Goal: Task Accomplishment & Management: Complete application form

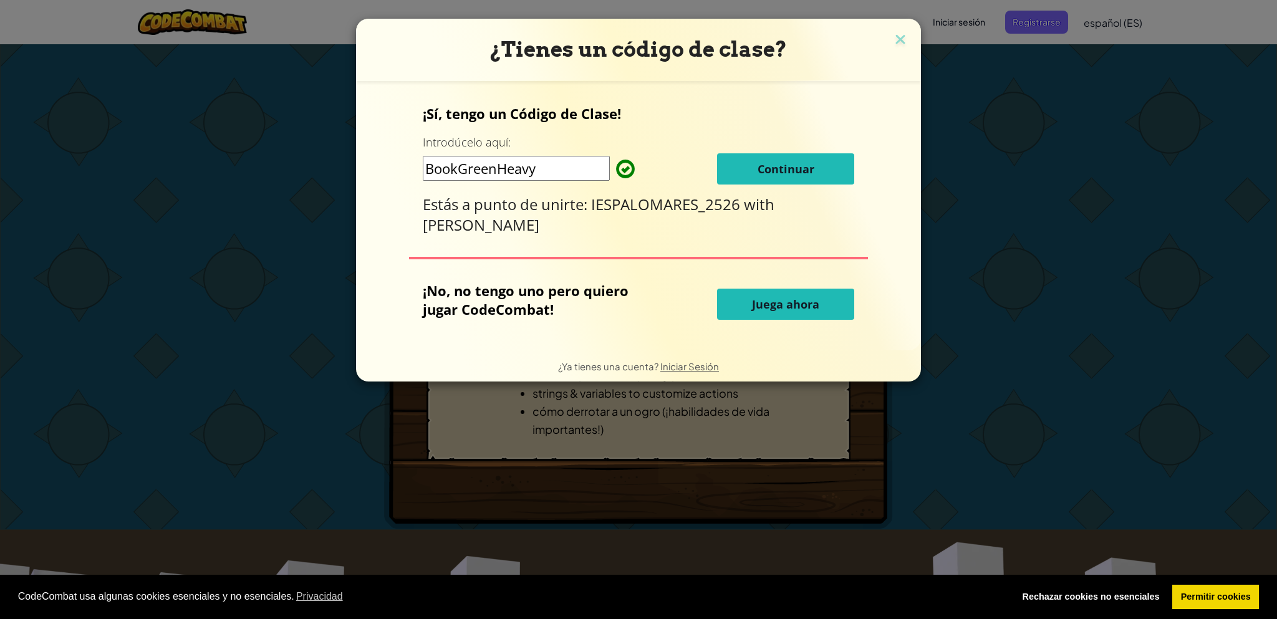
click at [767, 178] on button "Continuar" at bounding box center [785, 168] width 137 height 31
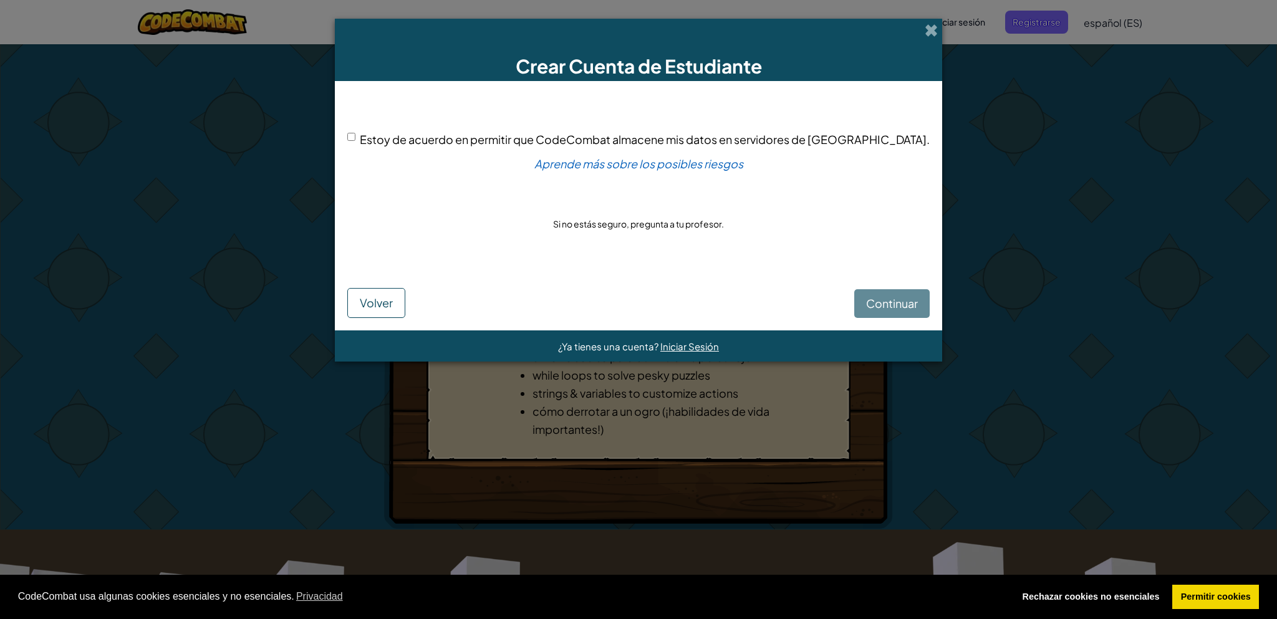
click at [418, 140] on span "Estoy de acuerdo en permitir que CodeCombat almacene mis datos en servidores de…" at bounding box center [645, 139] width 570 height 14
click at [355, 140] on input "Estoy de acuerdo en permitir que CodeCombat almacene mis datos en servidores de…" at bounding box center [351, 137] width 8 height 8
checkbox input "true"
click at [984, 346] on div "Crear Cuenta de Estudiante Estoy de acuerdo en permitir que CodeCombat almacene…" at bounding box center [638, 309] width 1277 height 619
click at [866, 309] on span "Continuar" at bounding box center [892, 303] width 52 height 14
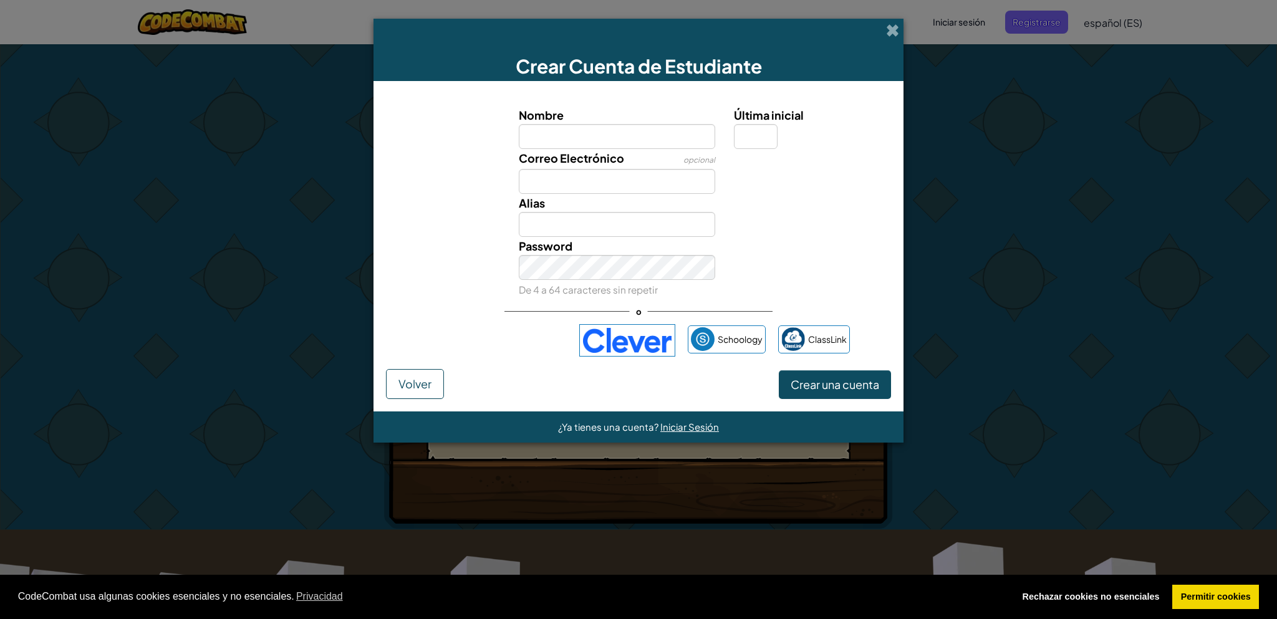
click at [587, 158] on span "Correo Electrónico" at bounding box center [571, 158] width 105 height 14
click at [587, 169] on input "Correo Electrónico" at bounding box center [617, 181] width 197 height 25
type input "a"
click at [554, 128] on input "Nombre" at bounding box center [617, 136] width 197 height 25
type input "Rafa"
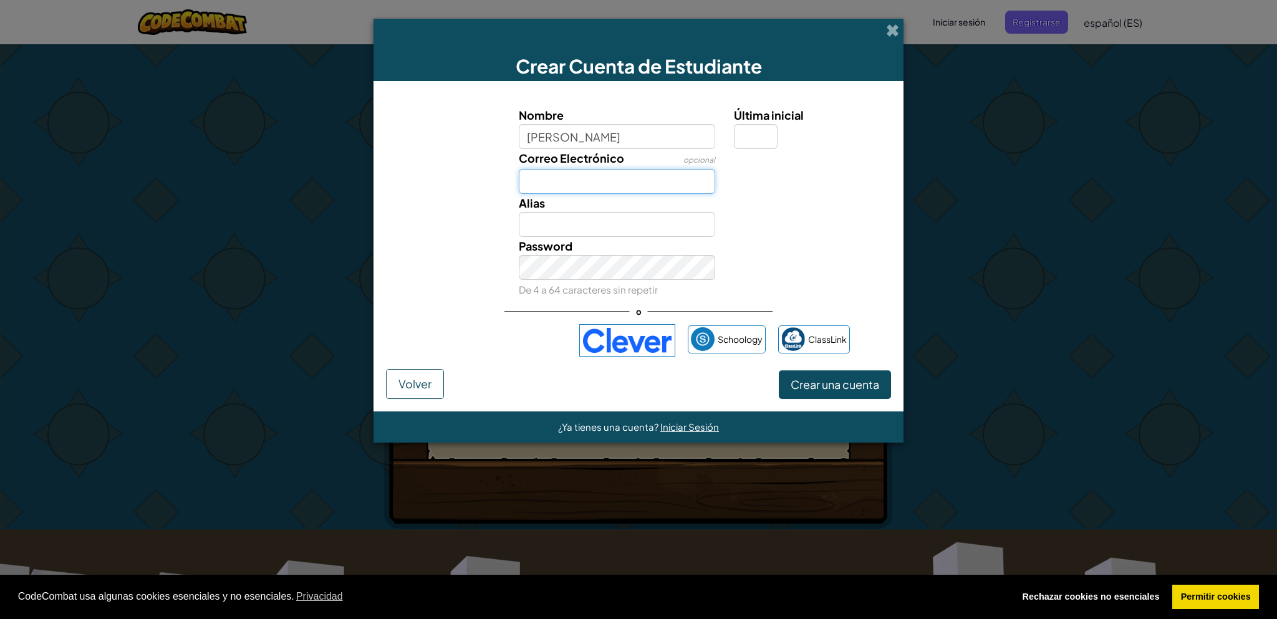
type input "Rafa"
click at [552, 179] on input "Correo Electrónico" at bounding box center [617, 181] width 197 height 25
type input "rparpic998@g.educaand.es"
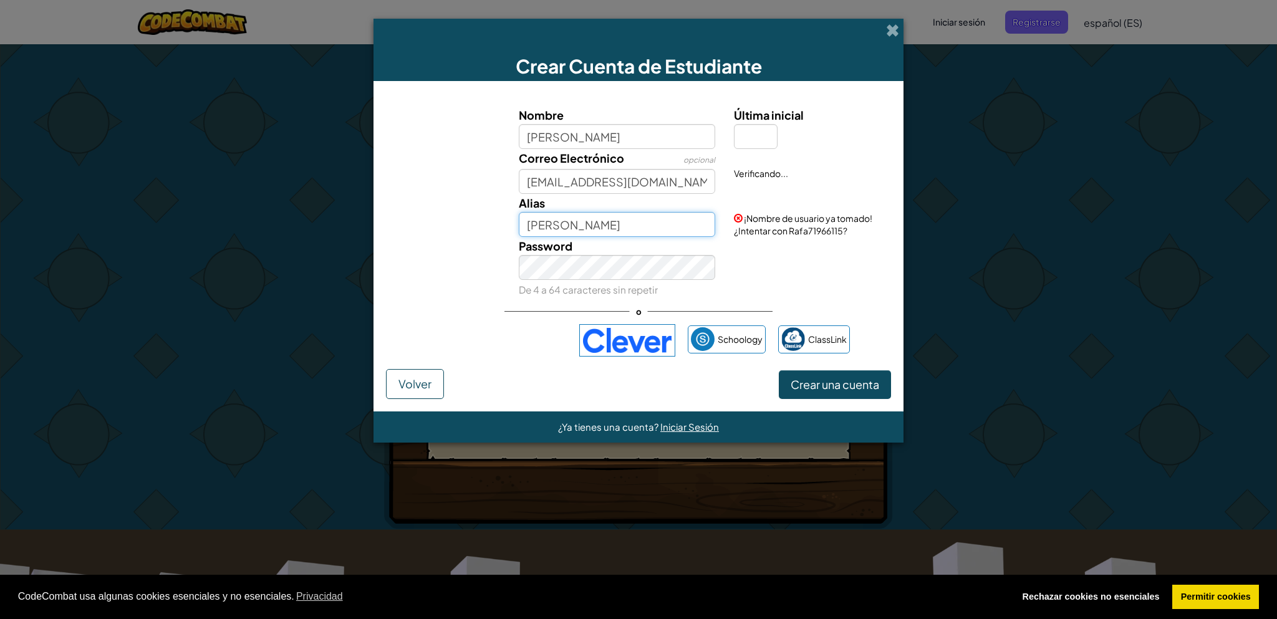
click at [576, 218] on input "Rafa" at bounding box center [617, 224] width 197 height 25
type input "R"
type input "d"
drag, startPoint x: 576, startPoint y: 218, endPoint x: 481, endPoint y: 224, distance: 95.0
click at [481, 224] on div "Alias ¡Nombre de usuario ya tomado! ¿Intentar con Rafa71966115?" at bounding box center [638, 215] width 517 height 43
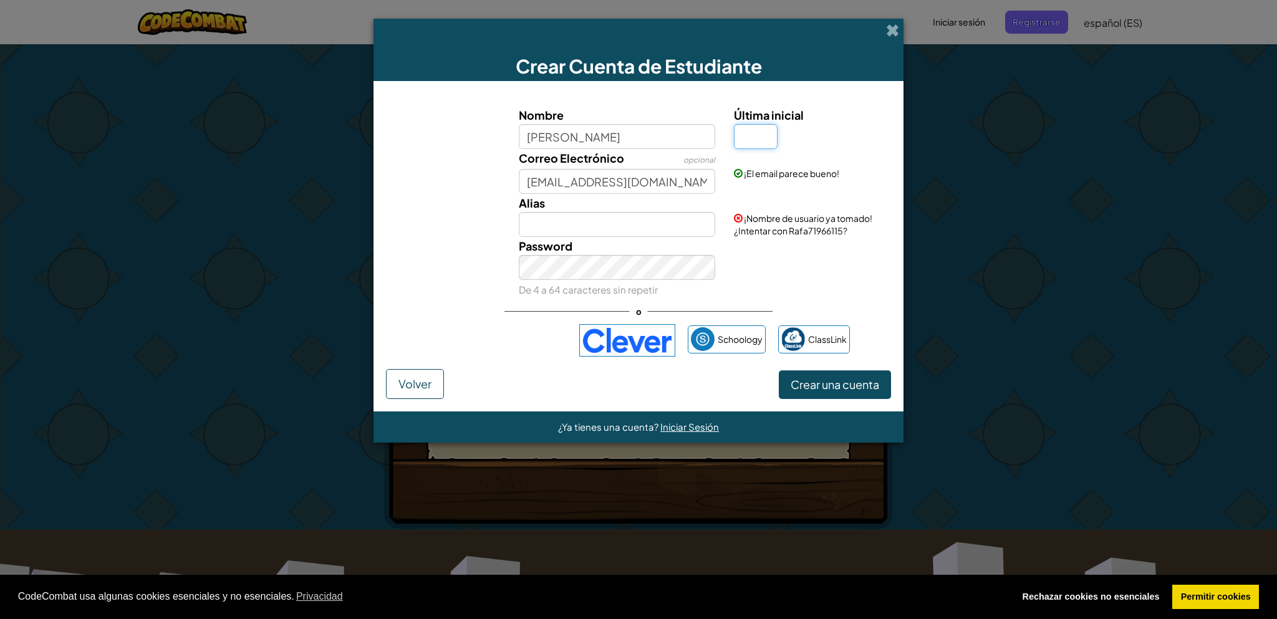
click at [769, 146] on input "Última inicial" at bounding box center [756, 136] width 44 height 25
type input "R"
type input "RafaR"
click at [545, 216] on input "RafaR" at bounding box center [617, 224] width 197 height 25
drag, startPoint x: 570, startPoint y: 228, endPoint x: 517, endPoint y: 207, distance: 56.8
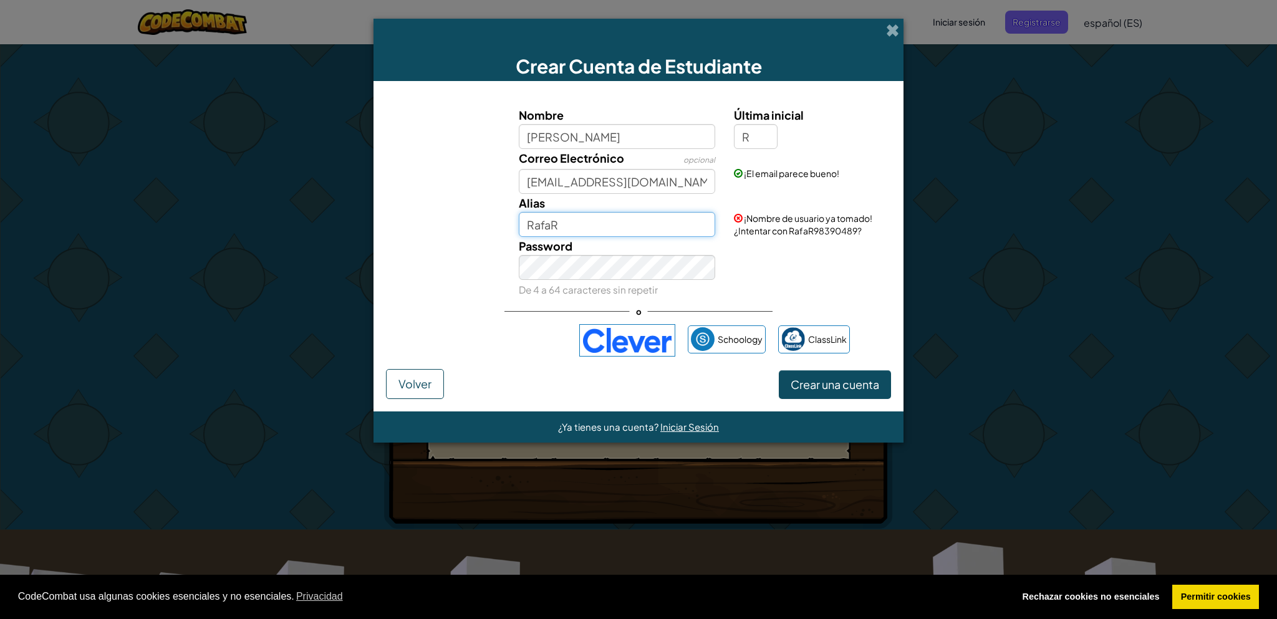
click at [517, 207] on div "Alias RafaR" at bounding box center [617, 215] width 216 height 43
type input "AlimentacionLuna"
click at [849, 382] on span "Crear una cuenta" at bounding box center [834, 384] width 89 height 14
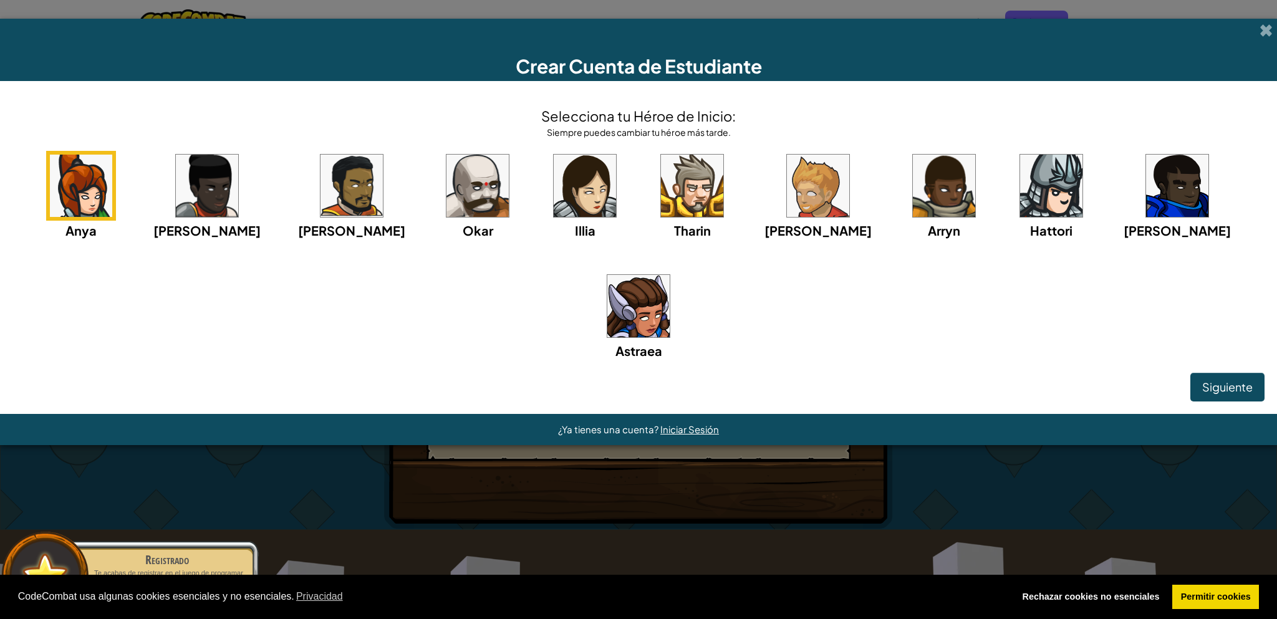
click at [446, 217] on img at bounding box center [477, 186] width 62 height 62
click at [1190, 373] on button "Siguiente" at bounding box center [1227, 387] width 74 height 29
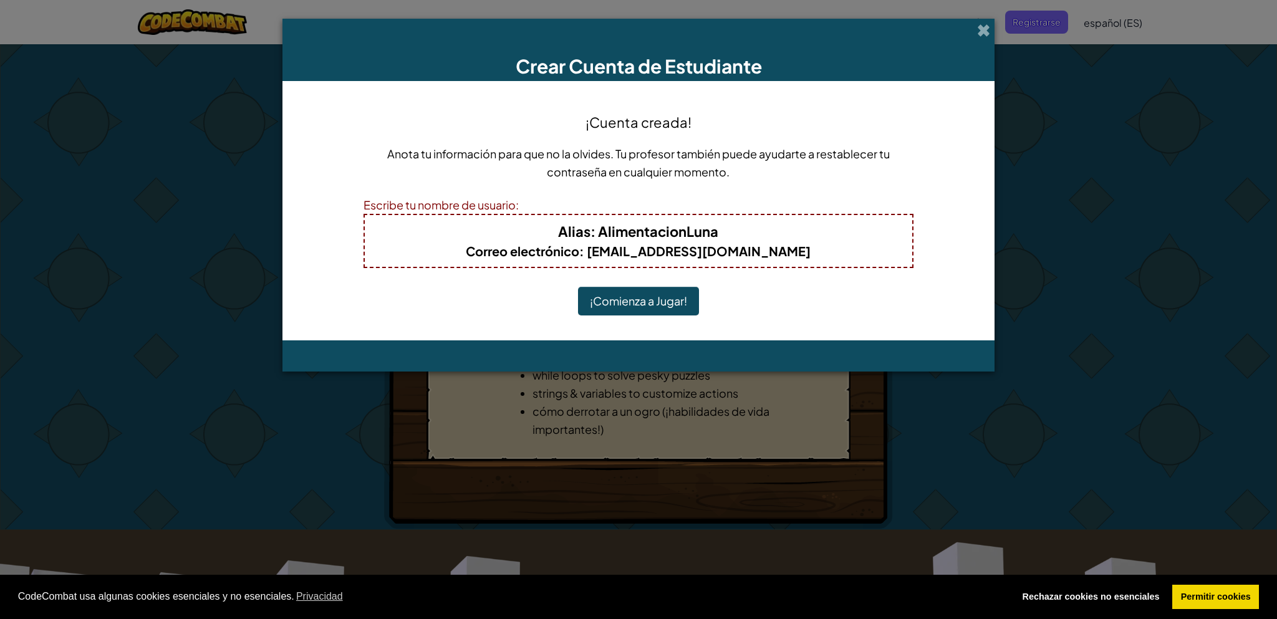
click at [637, 312] on button "¡Comienza a Jugar!" at bounding box center [638, 301] width 121 height 29
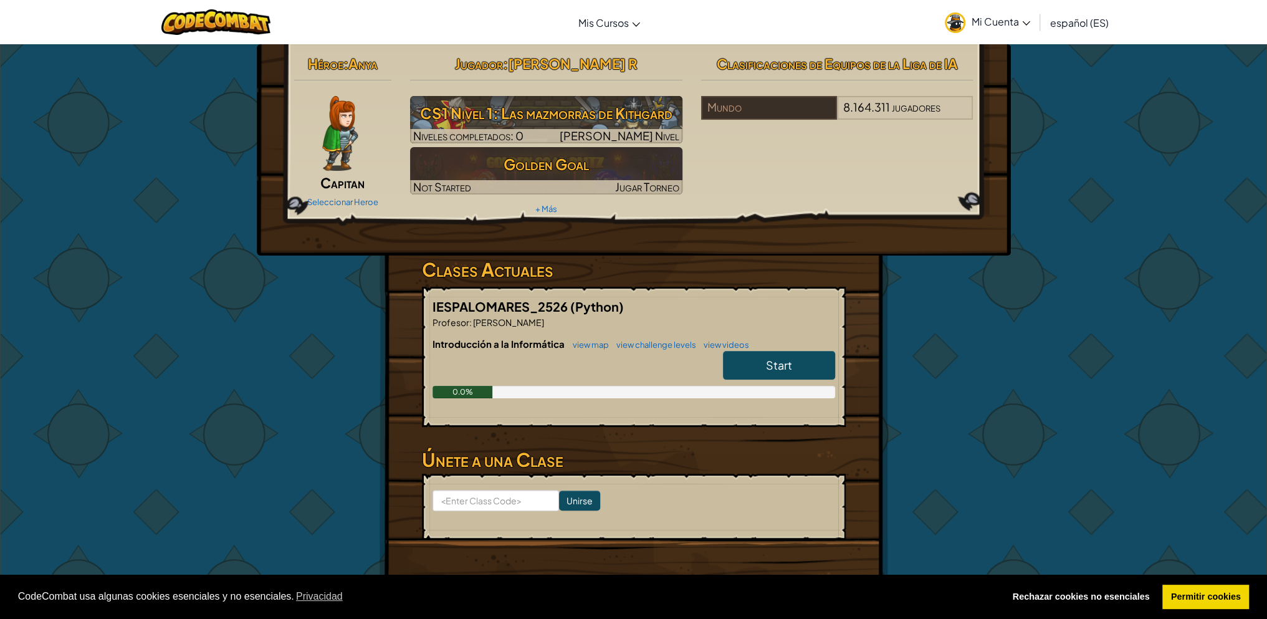
click at [777, 366] on span "Start" at bounding box center [779, 365] width 26 height 14
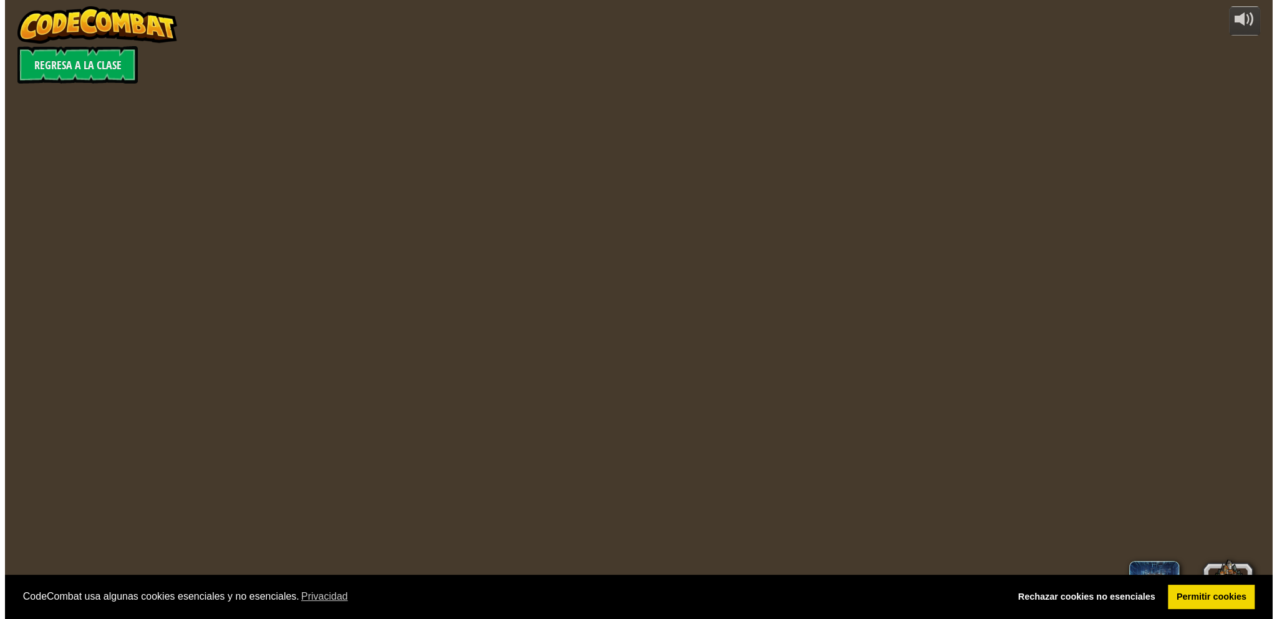
select select "es-ES"
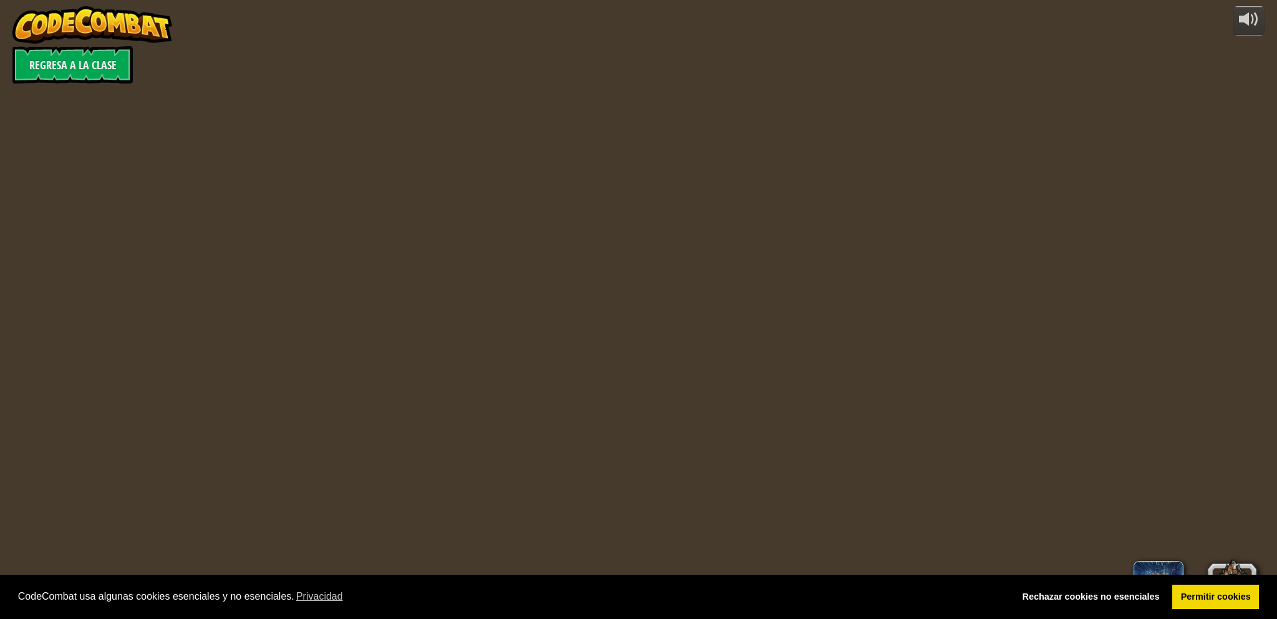
select select "es-ES"
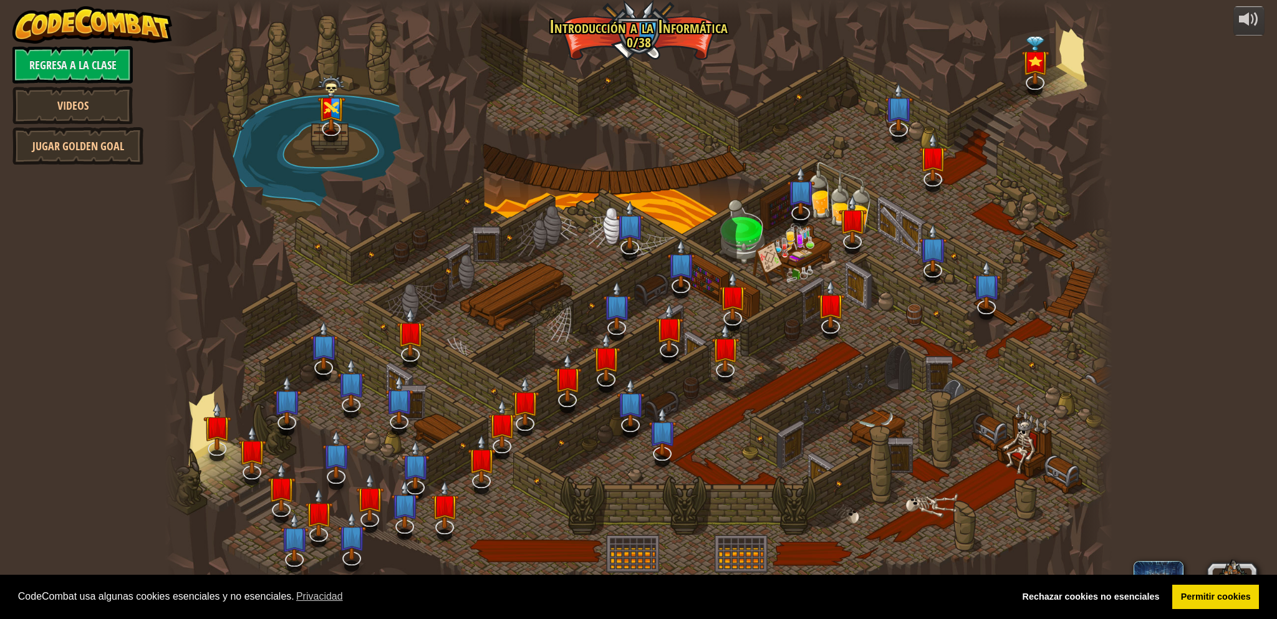
select select "es-ES"
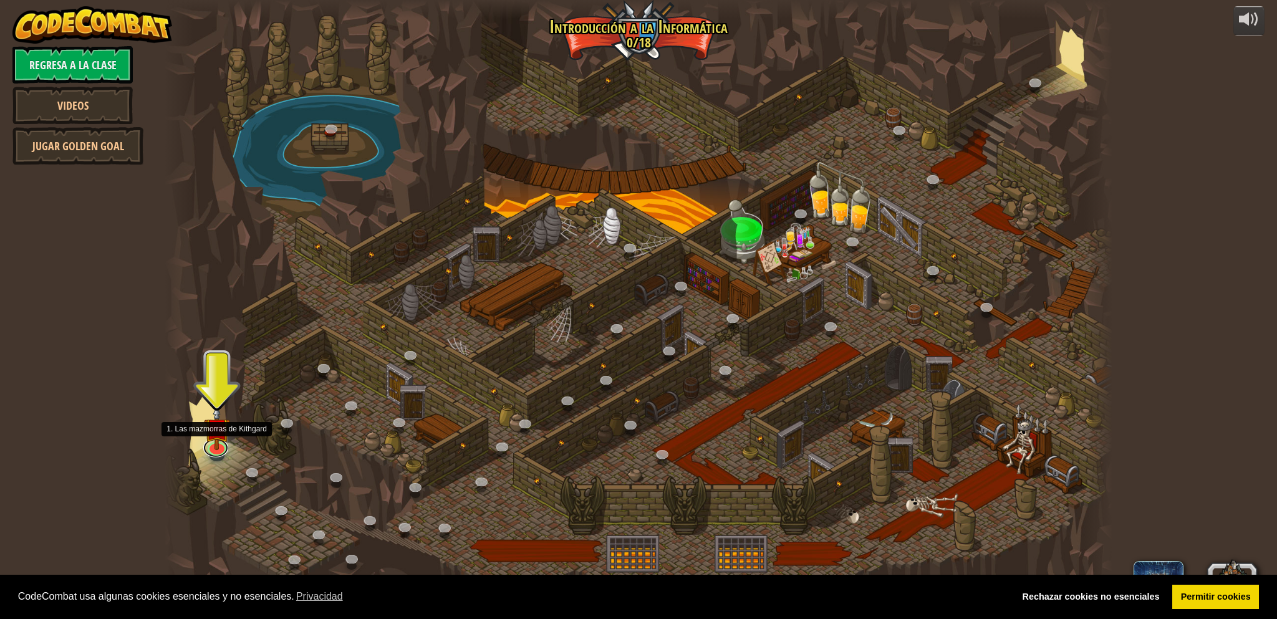
click at [216, 456] on link at bounding box center [215, 447] width 25 height 19
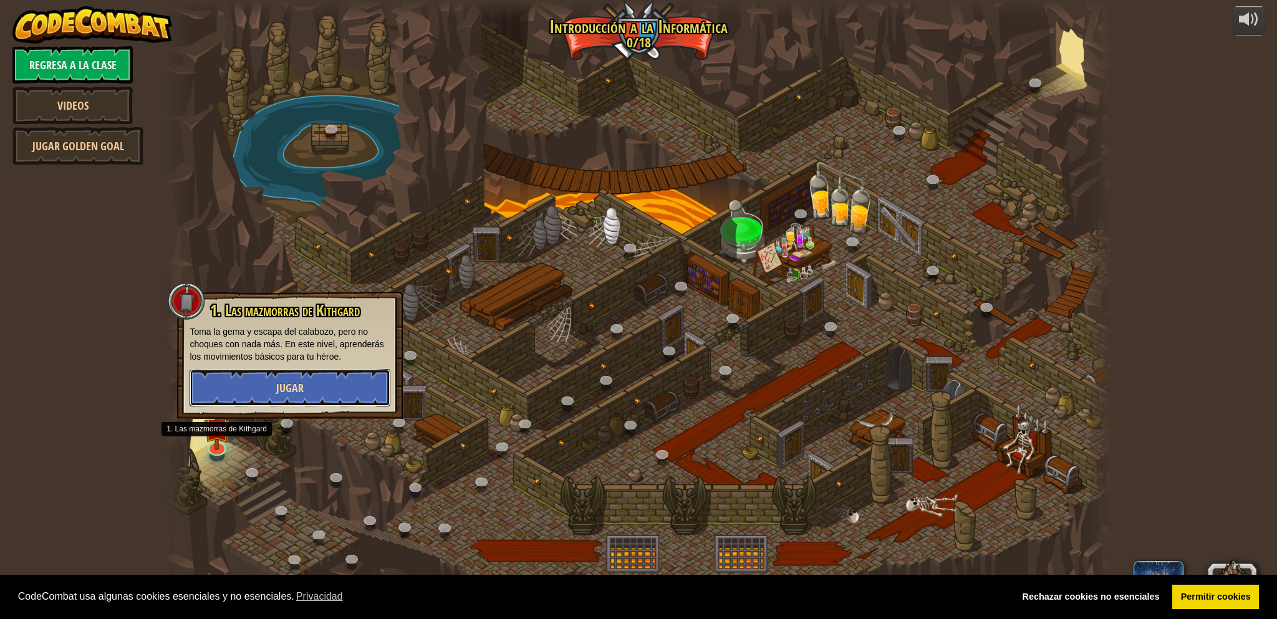
click at [234, 393] on button "Jugar" at bounding box center [289, 387] width 201 height 37
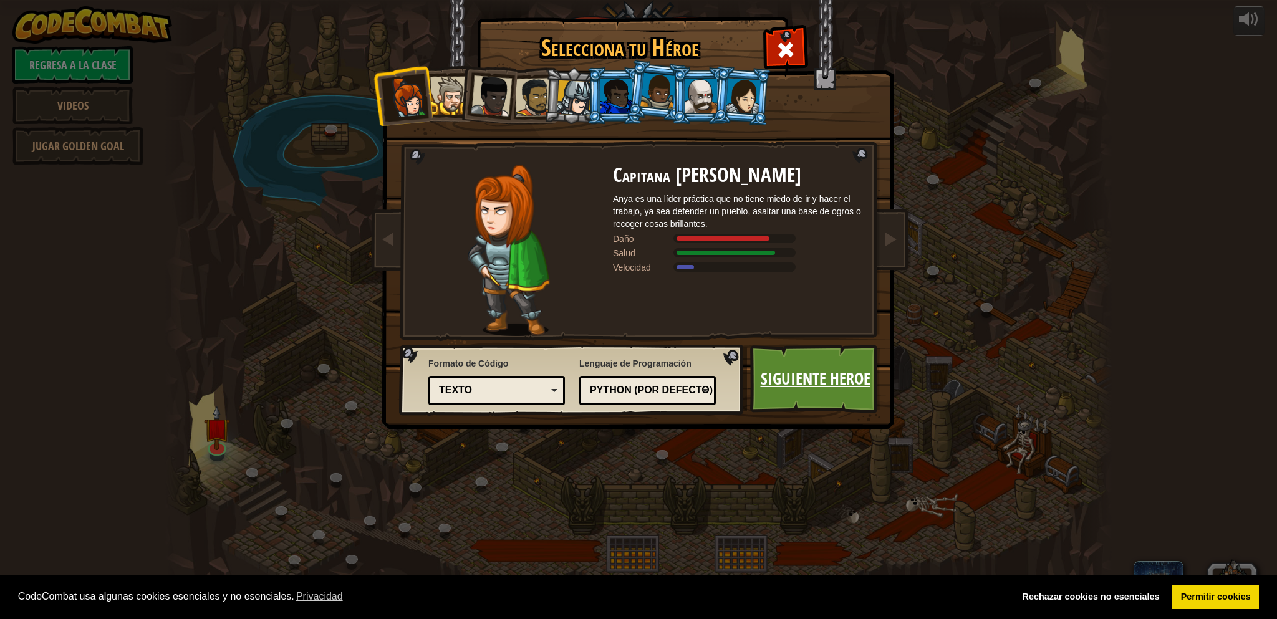
click at [785, 362] on link "Siguiente Heroe" at bounding box center [815, 379] width 130 height 69
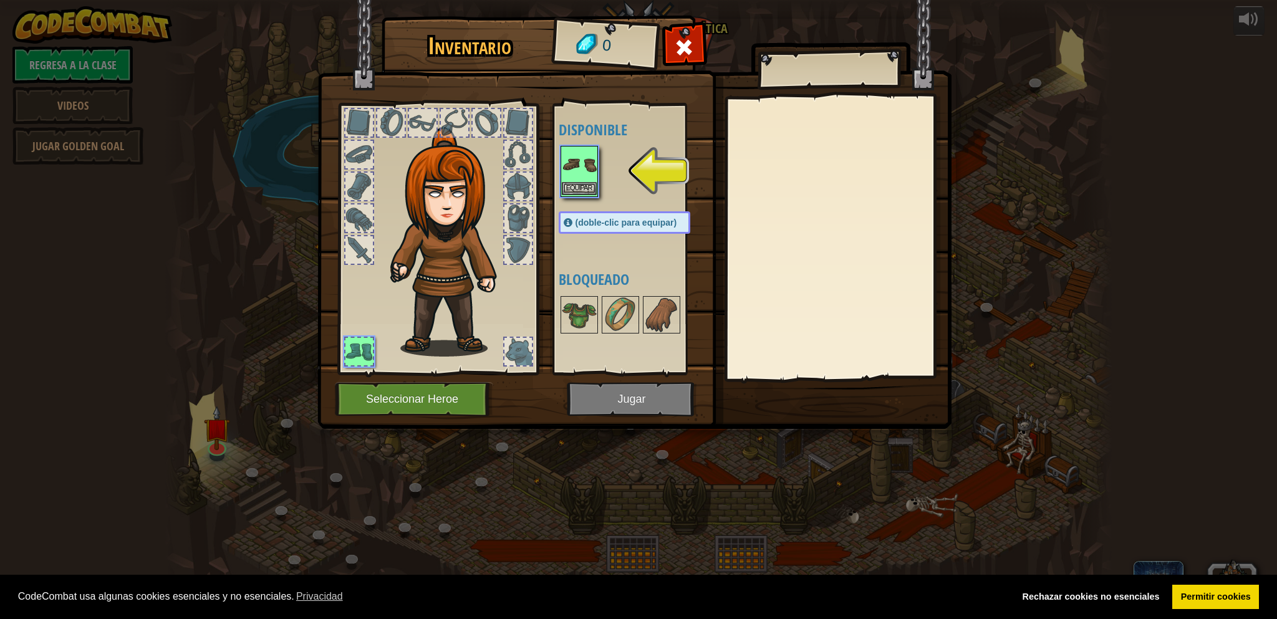
click at [582, 170] on img at bounding box center [579, 164] width 35 height 35
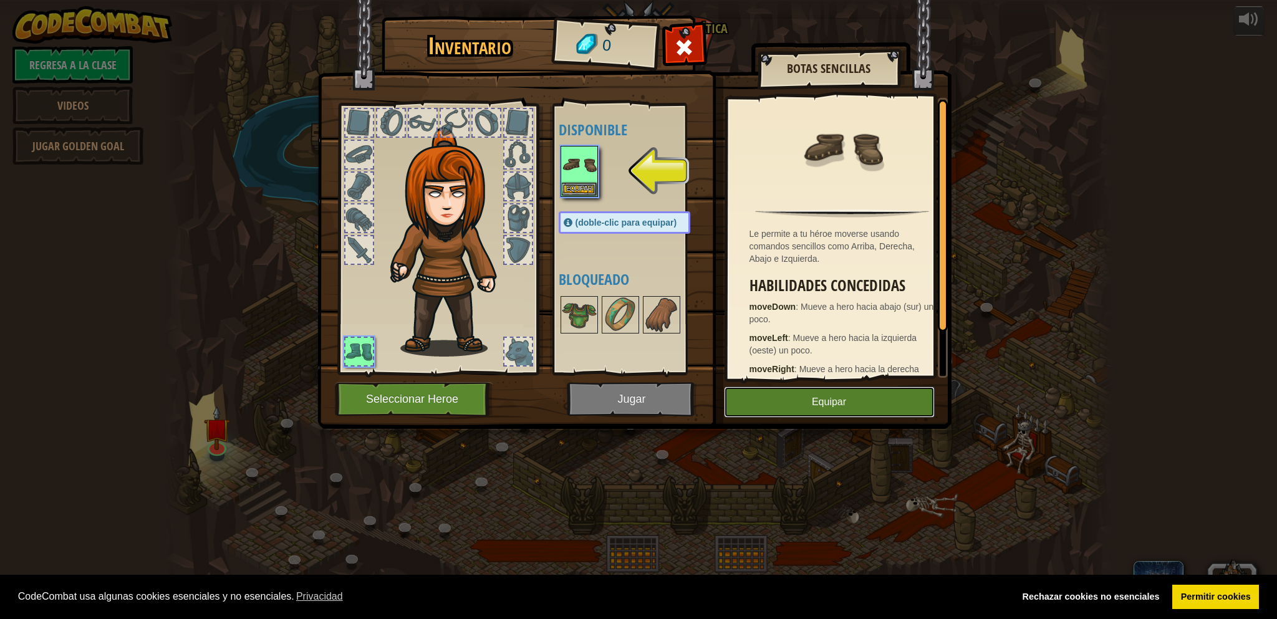
click at [875, 405] on button "Equipar" at bounding box center [829, 401] width 211 height 31
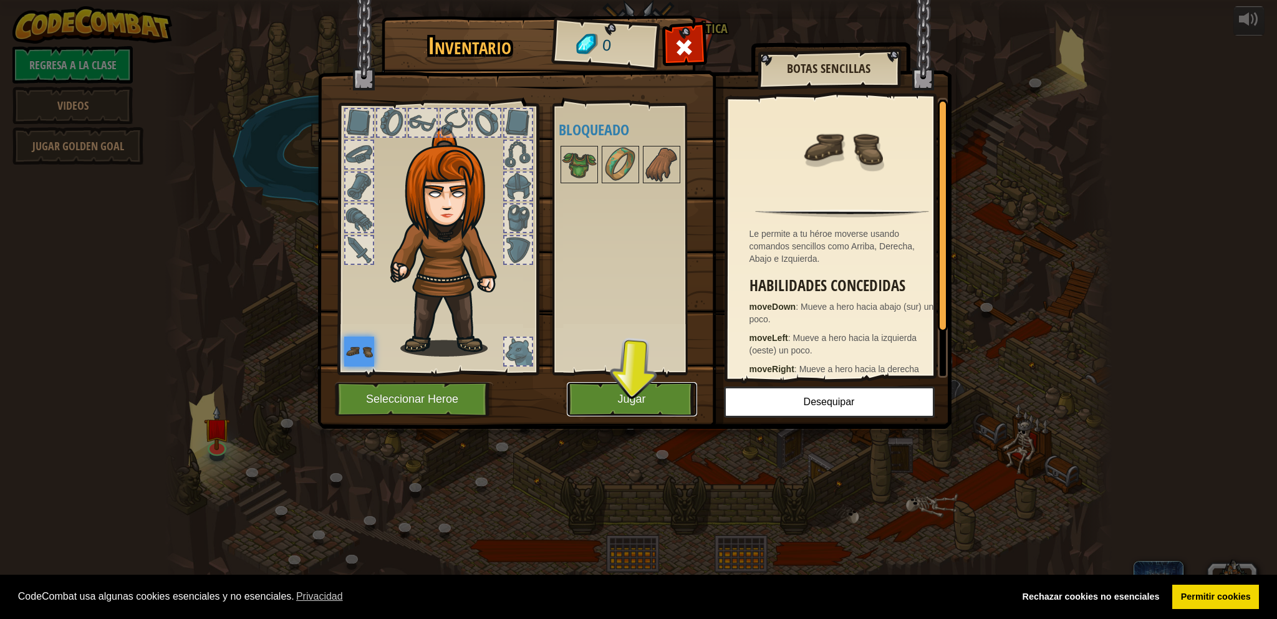
click at [606, 401] on button "Jugar" at bounding box center [632, 399] width 130 height 34
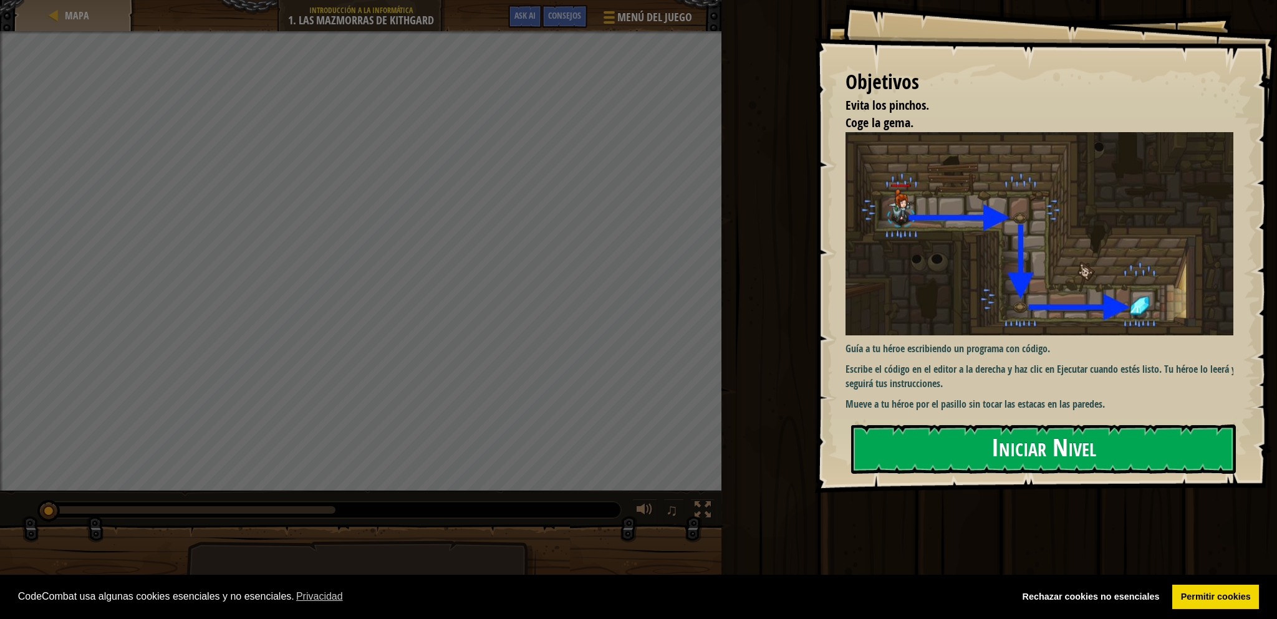
click at [974, 272] on img at bounding box center [1043, 233] width 397 height 203
click at [915, 462] on button "Iniciar Nivel" at bounding box center [1043, 448] width 385 height 49
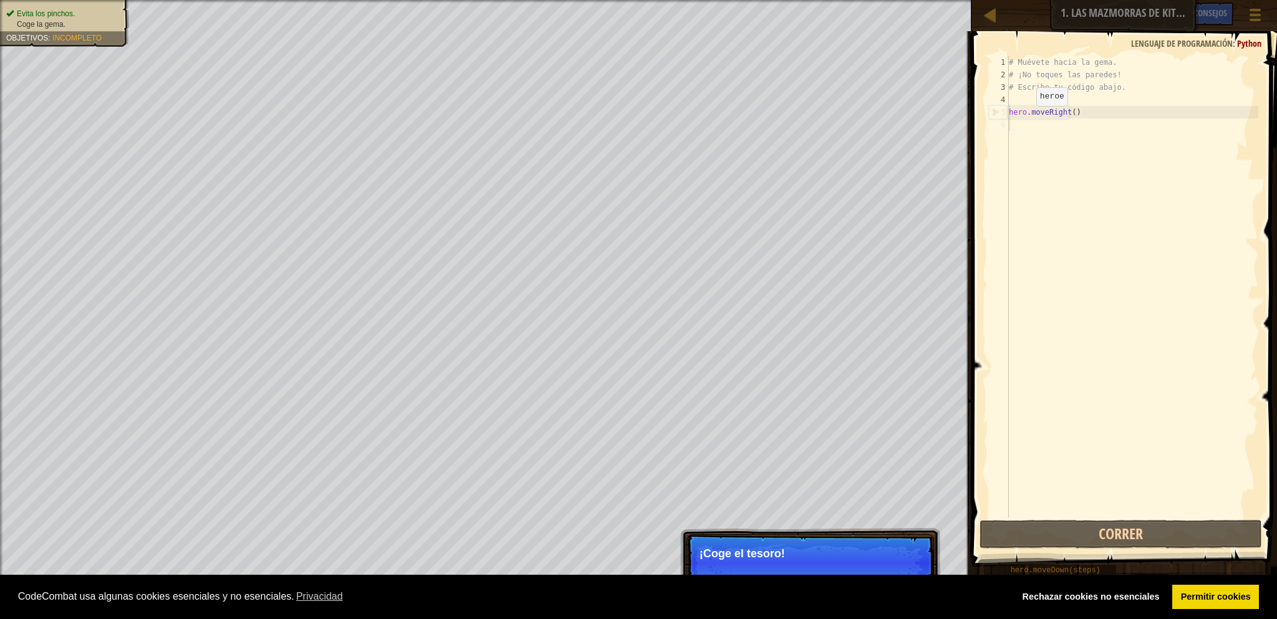
click at [752, 563] on p "Saltar (esc) Continuar ¡Coge el tesoro!" at bounding box center [809, 562] width 247 height 57
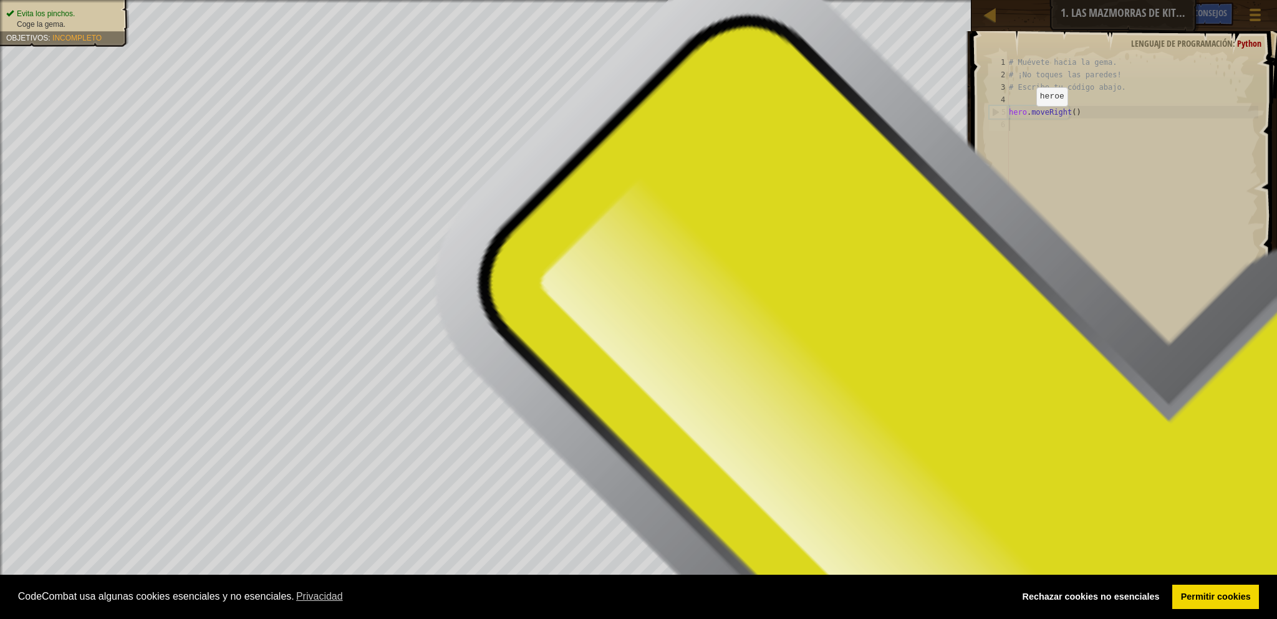
scroll to position [6, 0]
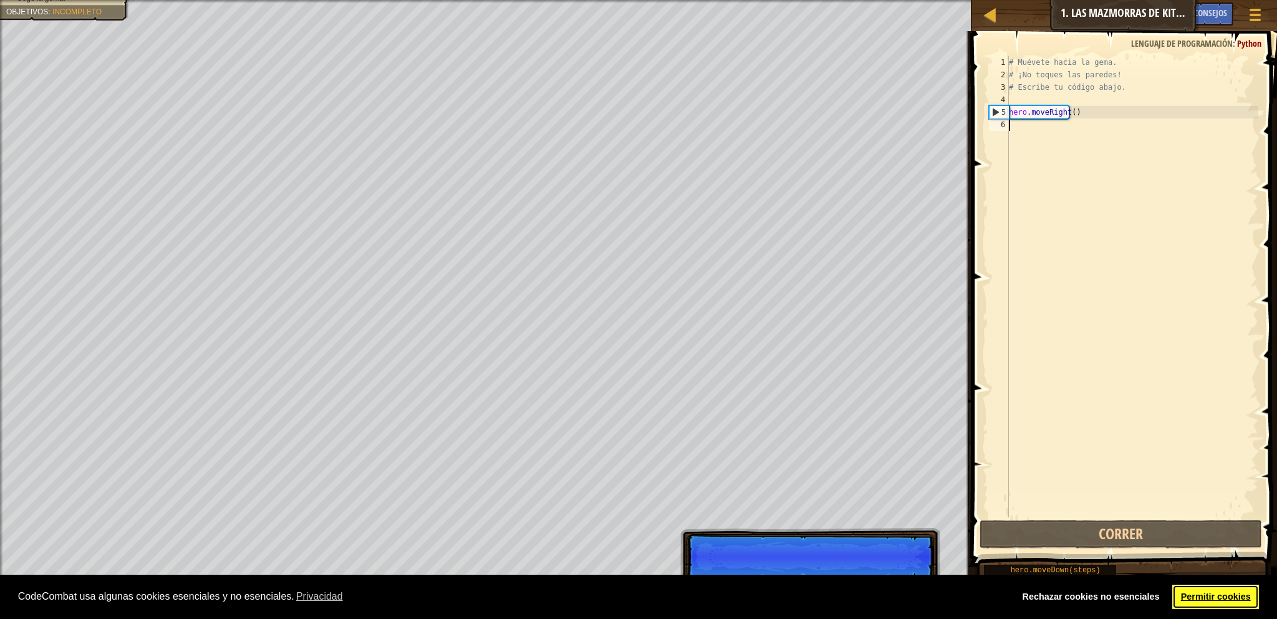
click at [1212, 593] on link "Permitir cookies" at bounding box center [1215, 597] width 87 height 25
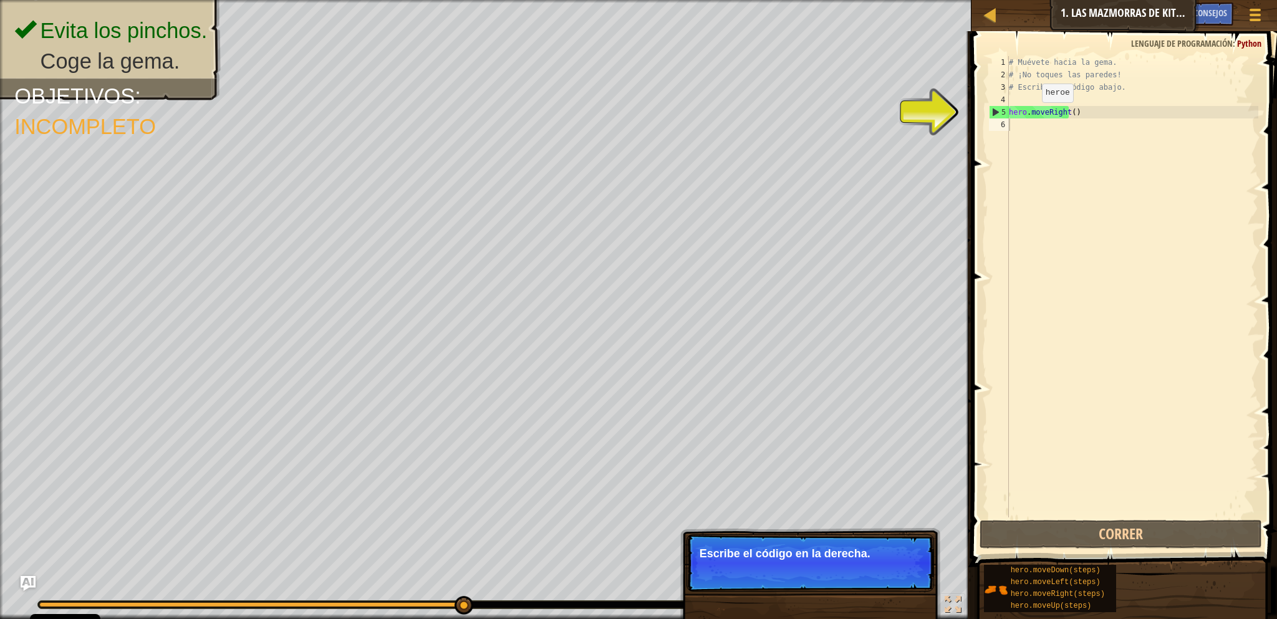
click at [1030, 114] on div "# Muévete hacia la gema. # ¡No toques las paredes! # Escribe tu código abajo. h…" at bounding box center [1132, 299] width 252 height 486
click at [999, 113] on div "5" at bounding box center [998, 112] width 19 height 12
click at [996, 113] on div "5" at bounding box center [998, 112] width 19 height 12
click at [1066, 110] on div "# Muévete hacia la gema. # ¡No toques las paredes! # Escribe tu código abajo. h…" at bounding box center [1132, 299] width 252 height 486
click at [896, 573] on button "Continuar" at bounding box center [896, 570] width 55 height 16
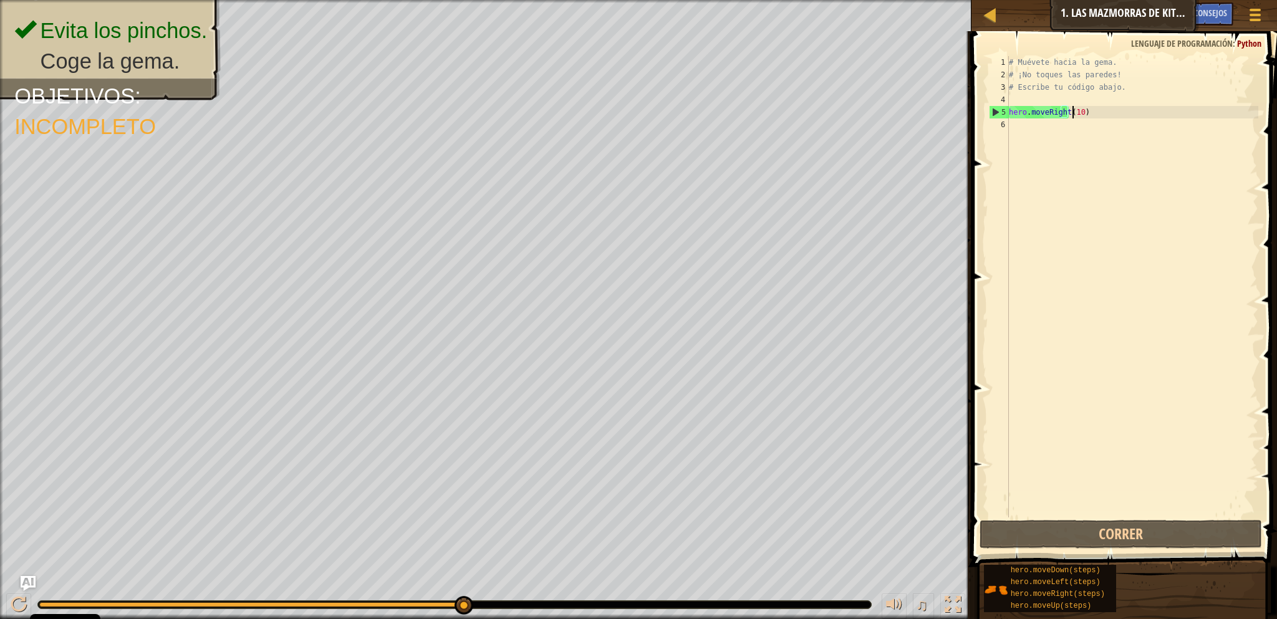
scroll to position [6, 5]
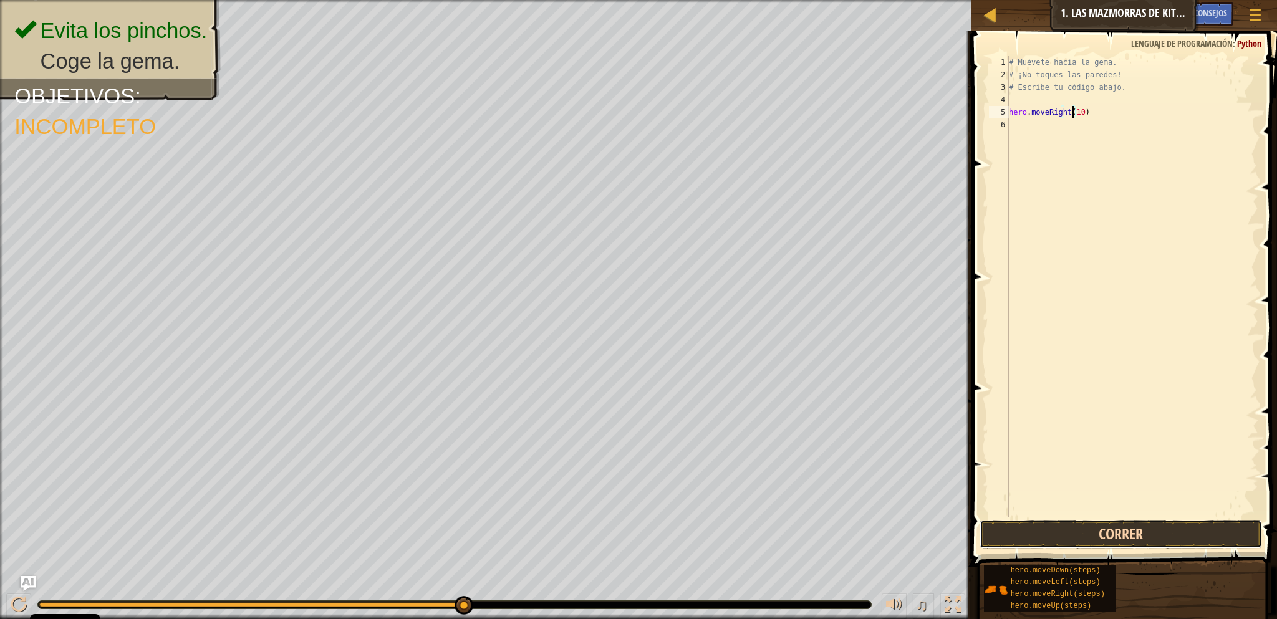
click at [1101, 545] on button "Correr" at bounding box center [1120, 534] width 282 height 29
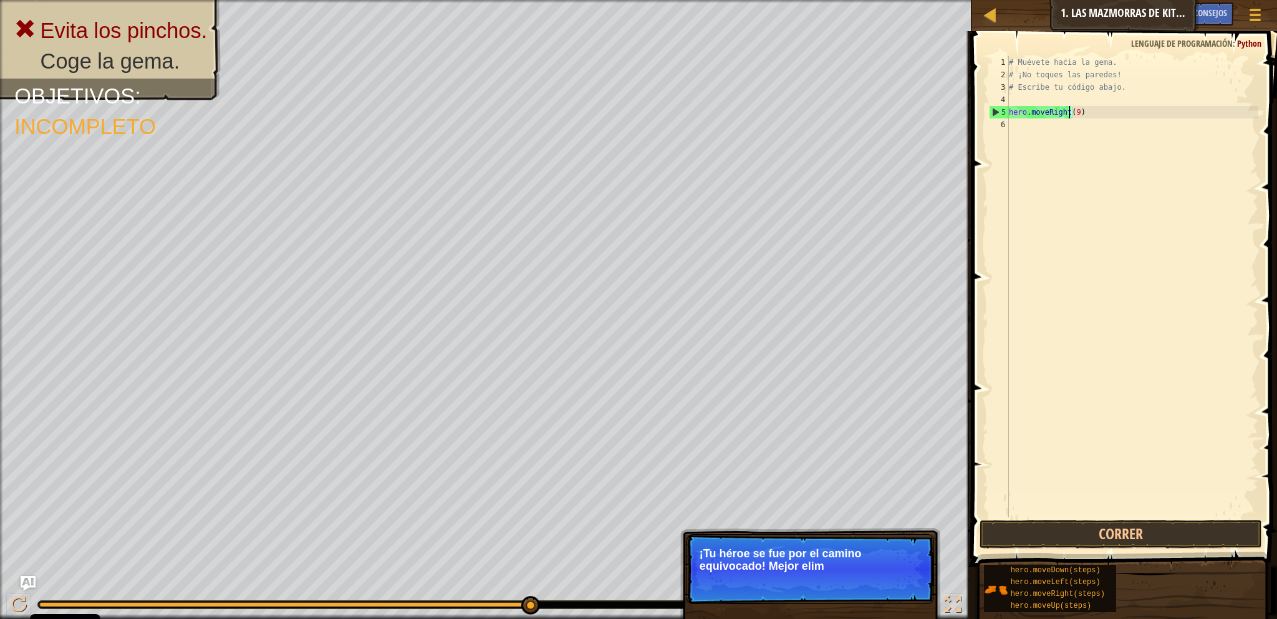
scroll to position [6, 4]
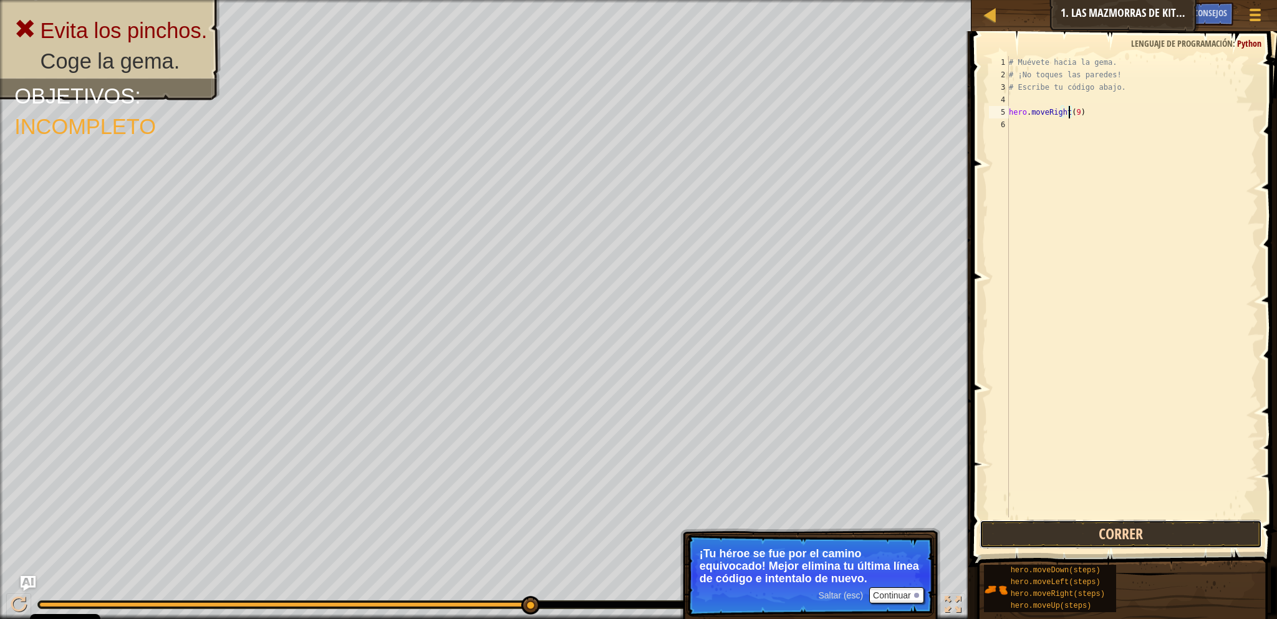
click at [1129, 520] on button "Correr" at bounding box center [1120, 534] width 282 height 29
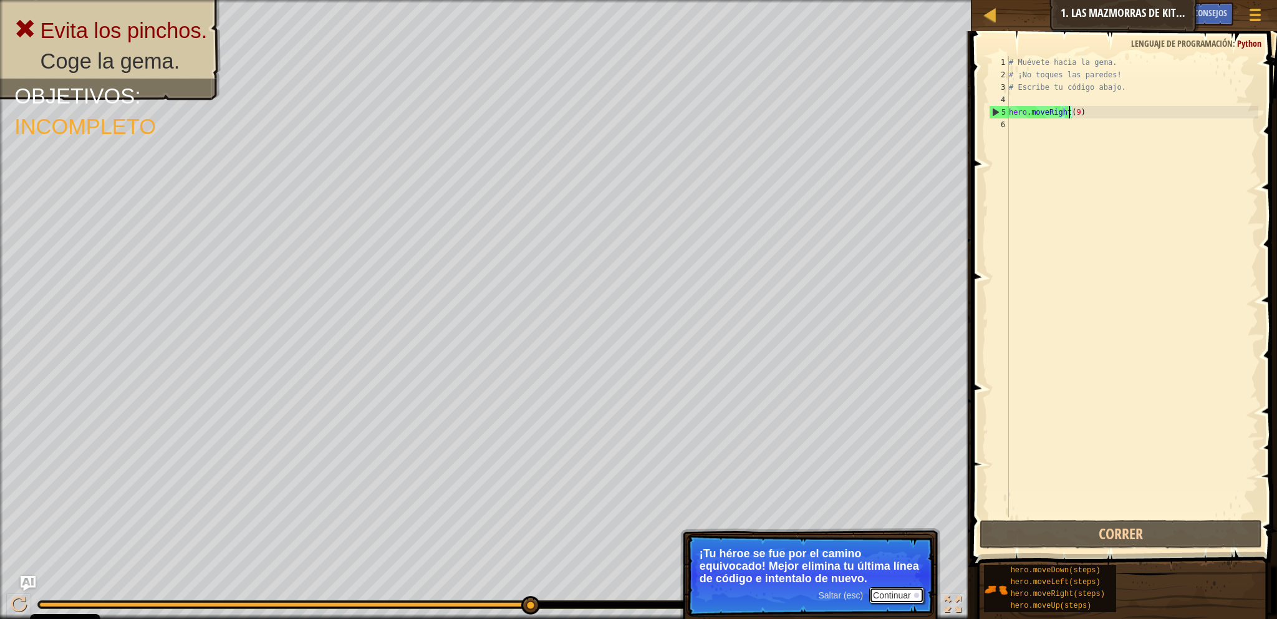
click at [902, 600] on button "Continuar" at bounding box center [896, 595] width 55 height 16
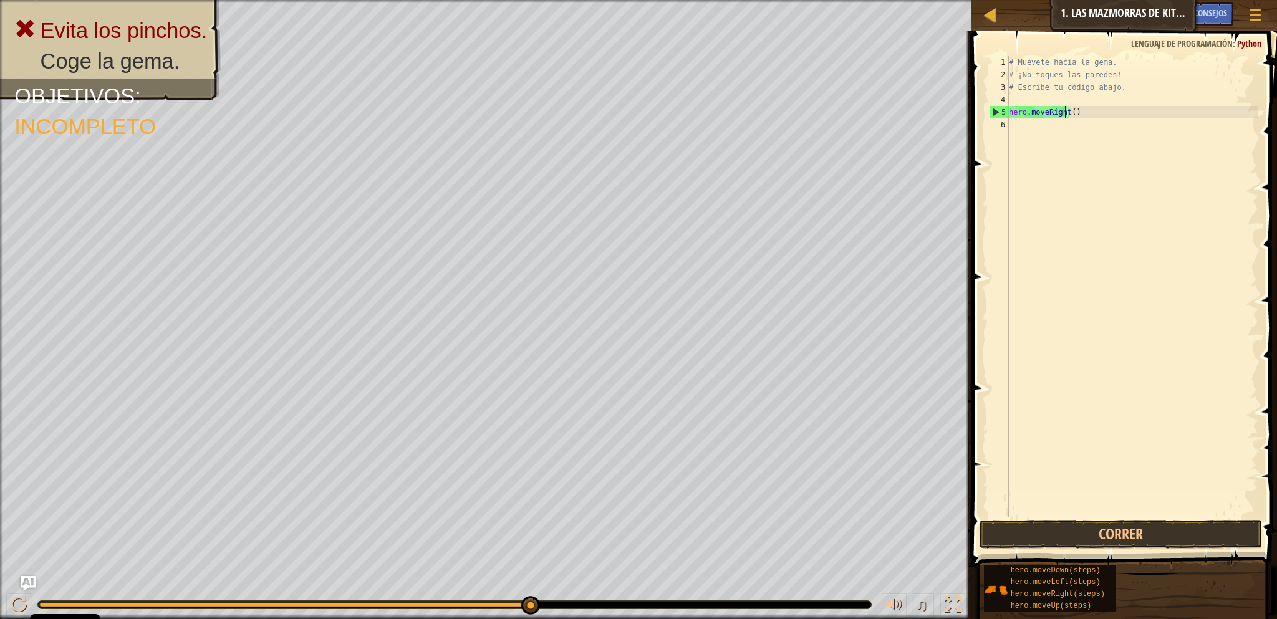
type textarea "hero.moveRight(8)"
click at [1076, 543] on button "Correr" at bounding box center [1120, 534] width 282 height 29
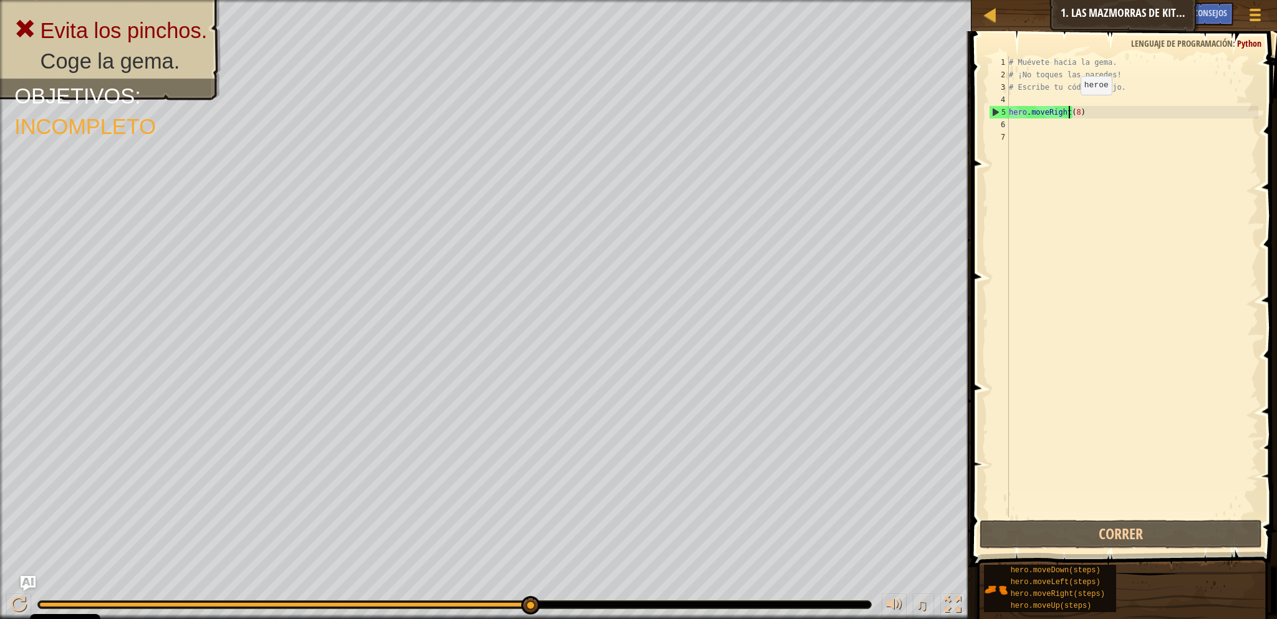
click at [1068, 107] on div "# Muévete hacia la gema. # ¡No toques las paredes! # Escribe tu código abajo. h…" at bounding box center [1132, 299] width 252 height 486
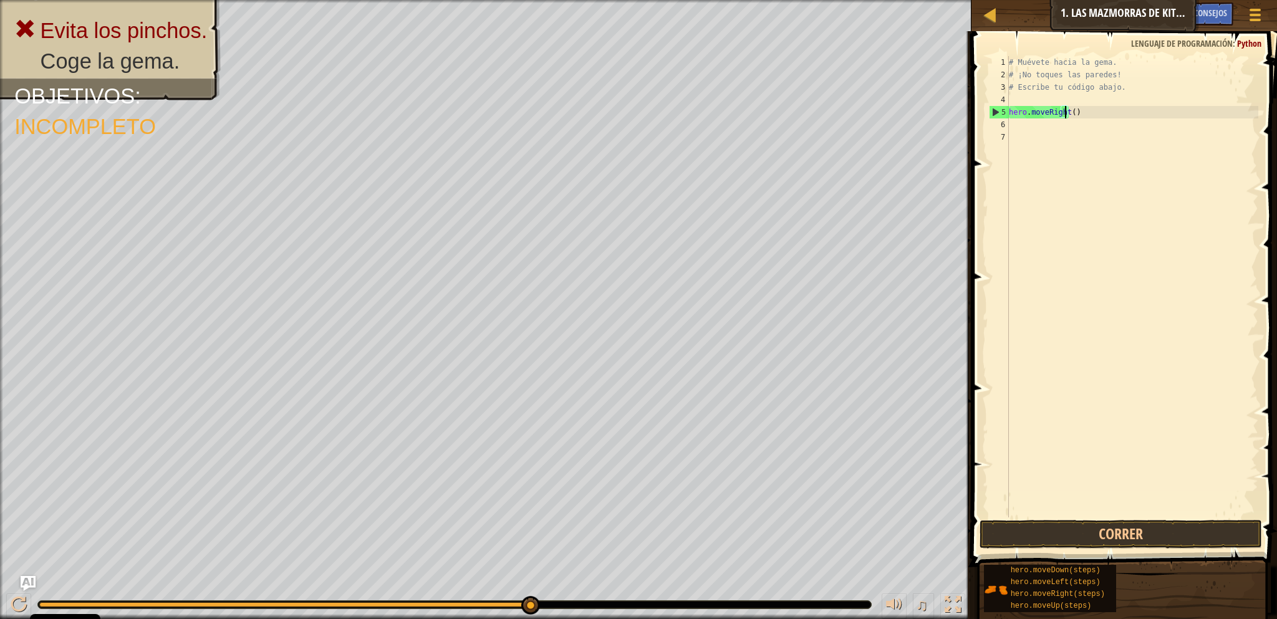
type textarea "hero.moveRight(4)"
click at [1043, 542] on button "Correr" at bounding box center [1120, 534] width 282 height 29
click at [1070, 111] on div "# Muévete hacia la gema. # ¡No toques las paredes! # Escribe tu código abajo. h…" at bounding box center [1132, 299] width 252 height 486
type textarea "hero.moveRight()"
click at [1040, 542] on button "Correr" at bounding box center [1120, 534] width 282 height 29
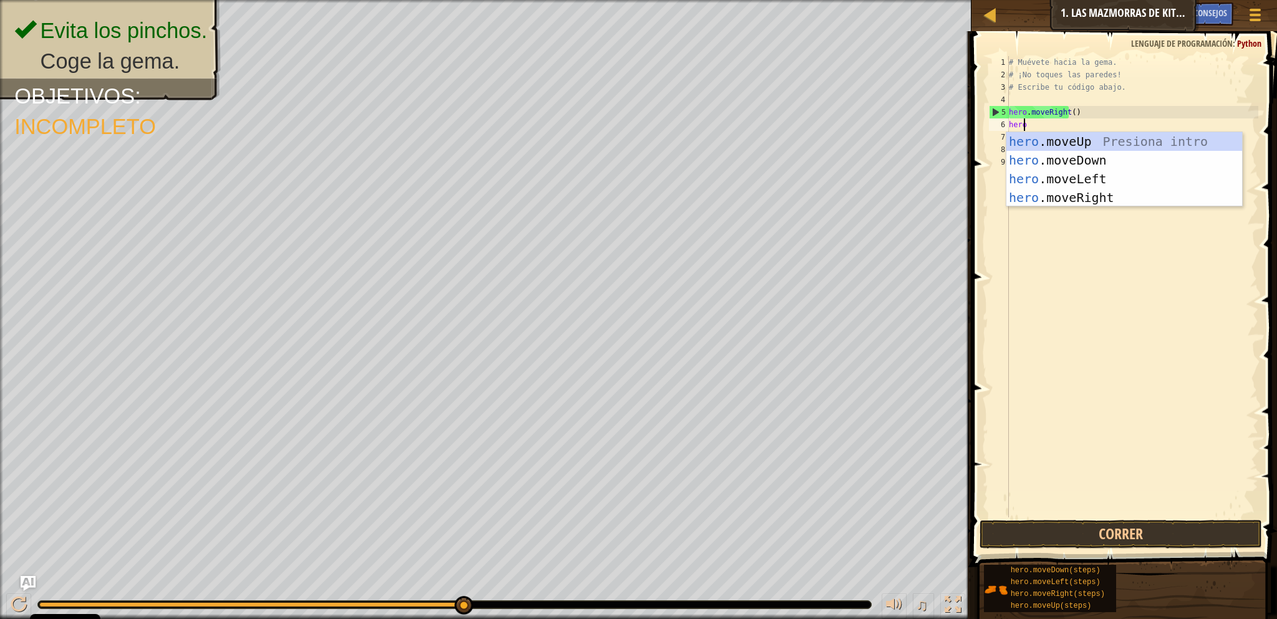
scroll to position [6, 1]
type textarea "hero."
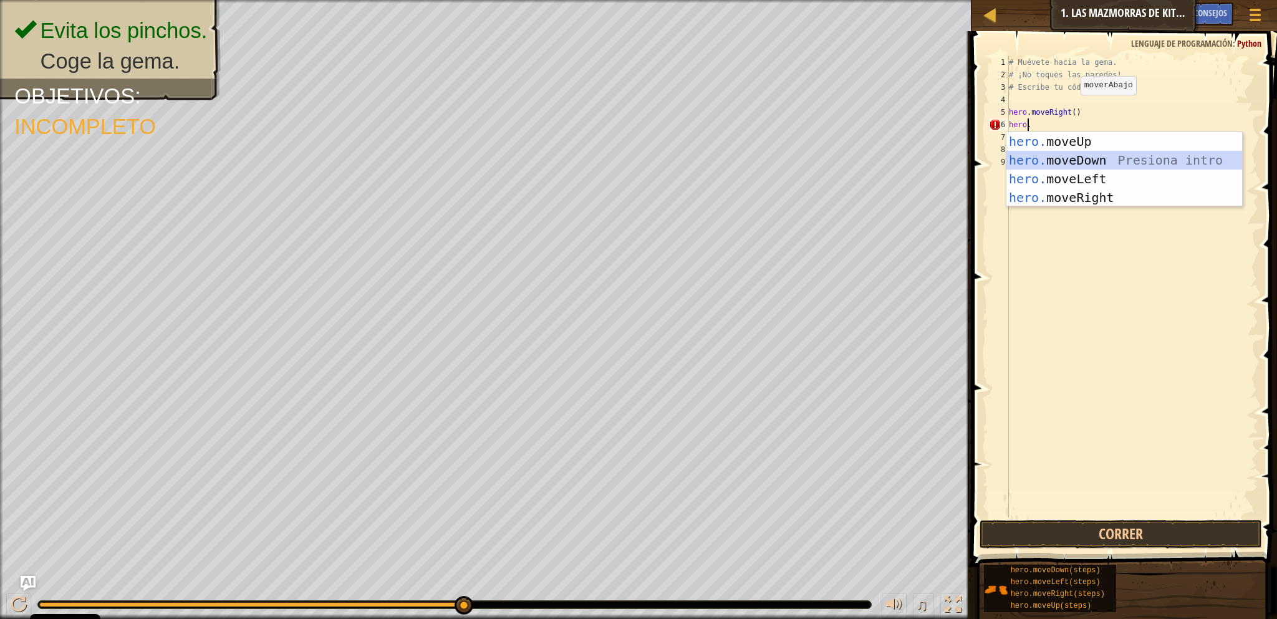
click at [1050, 163] on div "hero. moveUp Presiona intro hero. moveDown Presiona intro hero. moveLeft Presio…" at bounding box center [1124, 188] width 236 height 112
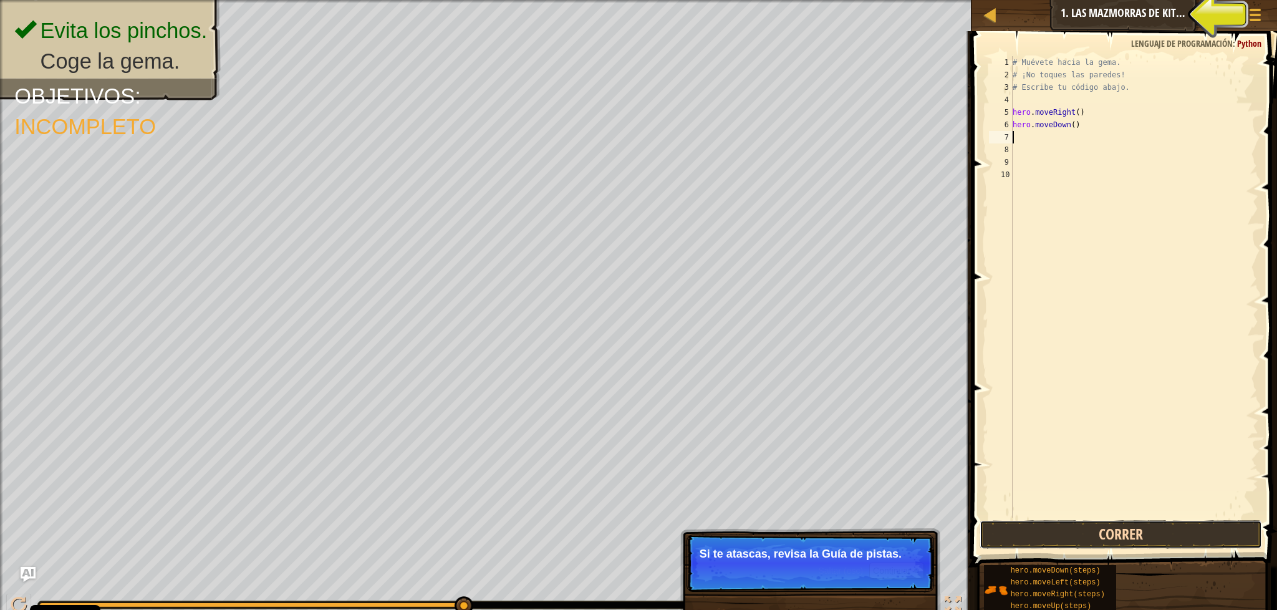
click at [1102, 539] on button "Correr" at bounding box center [1120, 534] width 282 height 29
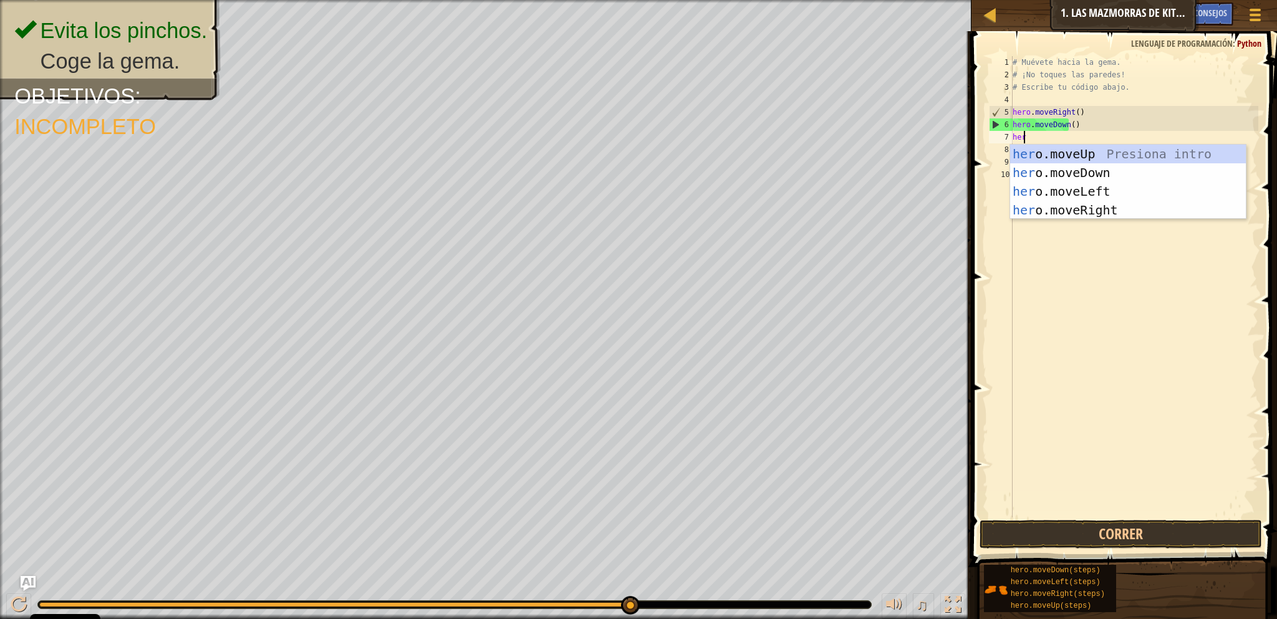
type textarea "hero."
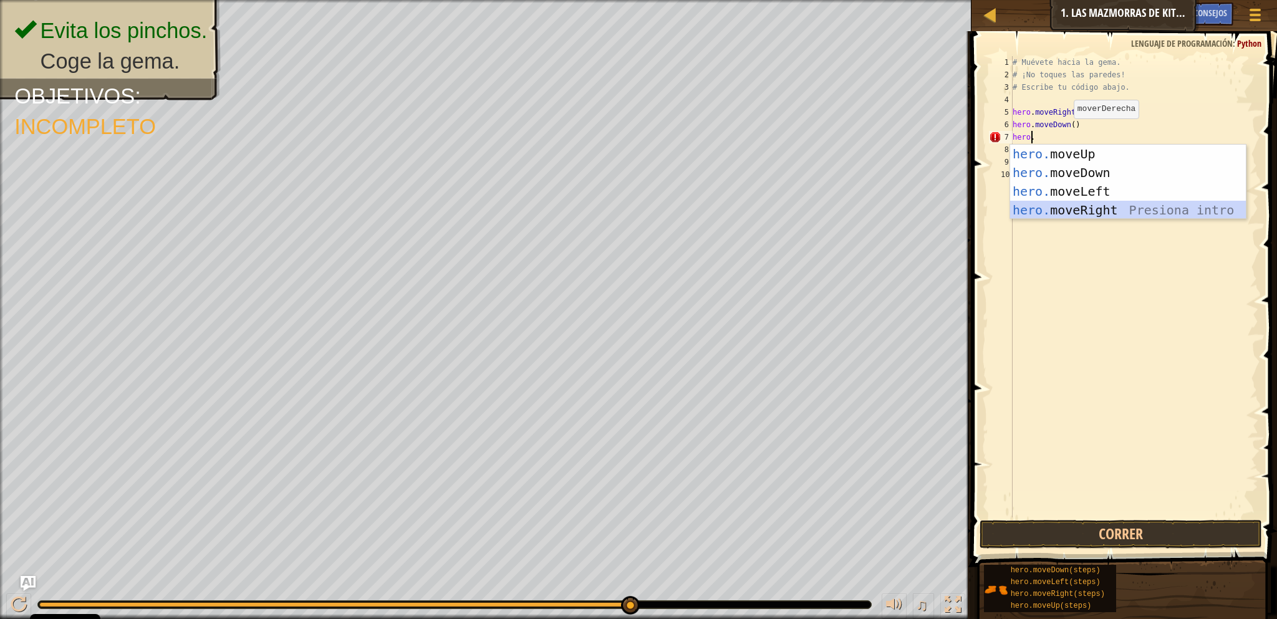
click at [1092, 210] on div "hero. moveUp Presiona intro hero. moveDown Presiona intro hero. moveLeft Presio…" at bounding box center [1128, 201] width 236 height 112
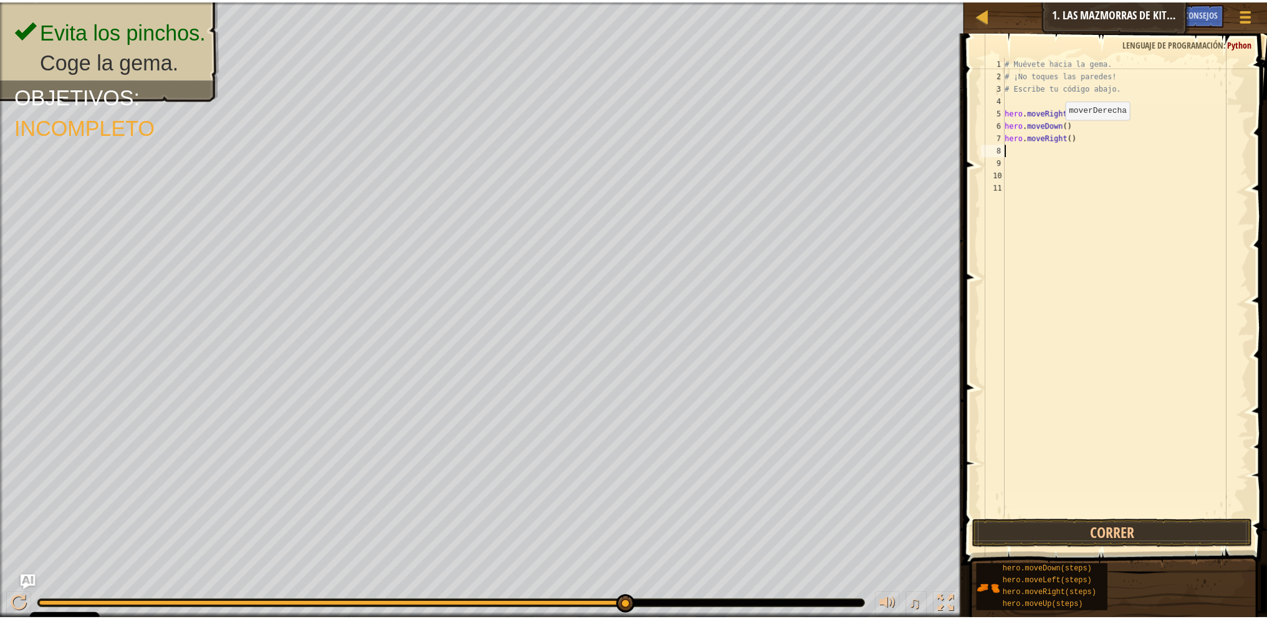
scroll to position [6, 0]
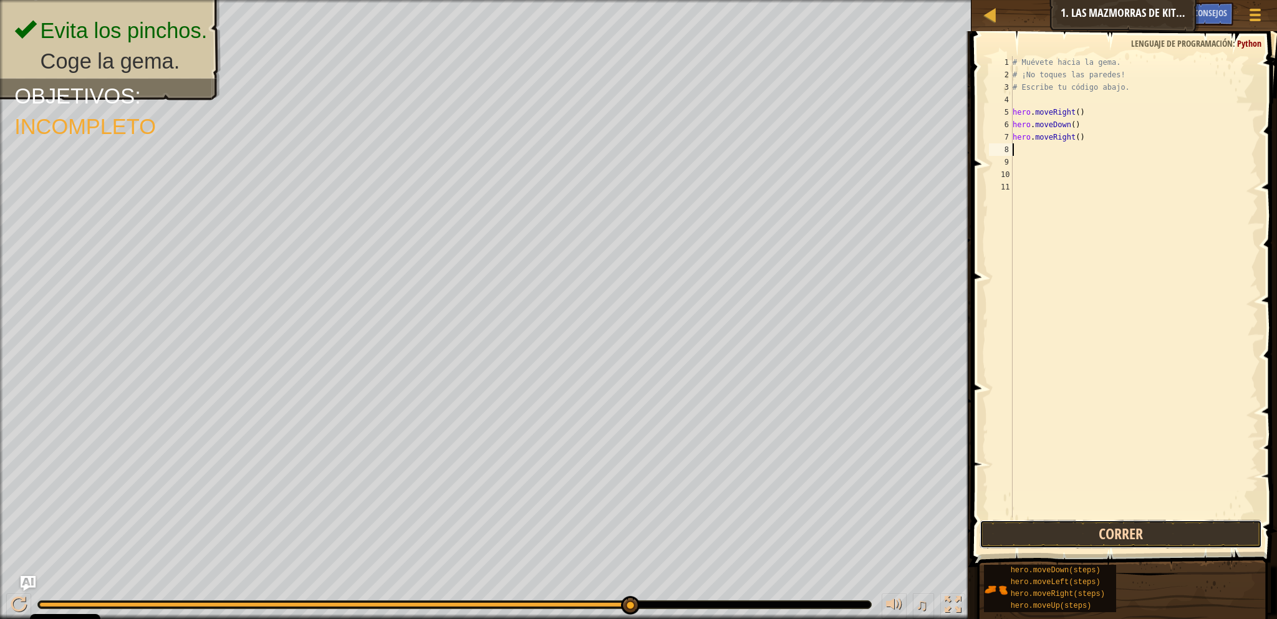
click at [1025, 530] on button "Correr" at bounding box center [1120, 534] width 282 height 29
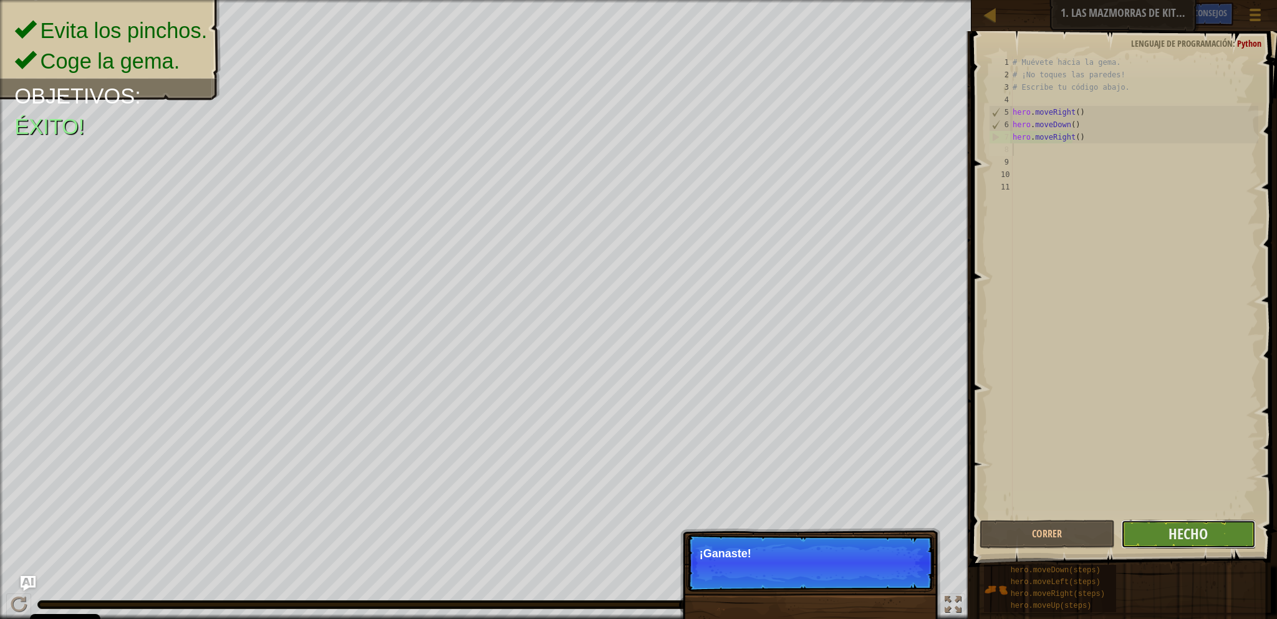
click at [1223, 539] on button "Hecho" at bounding box center [1188, 534] width 135 height 29
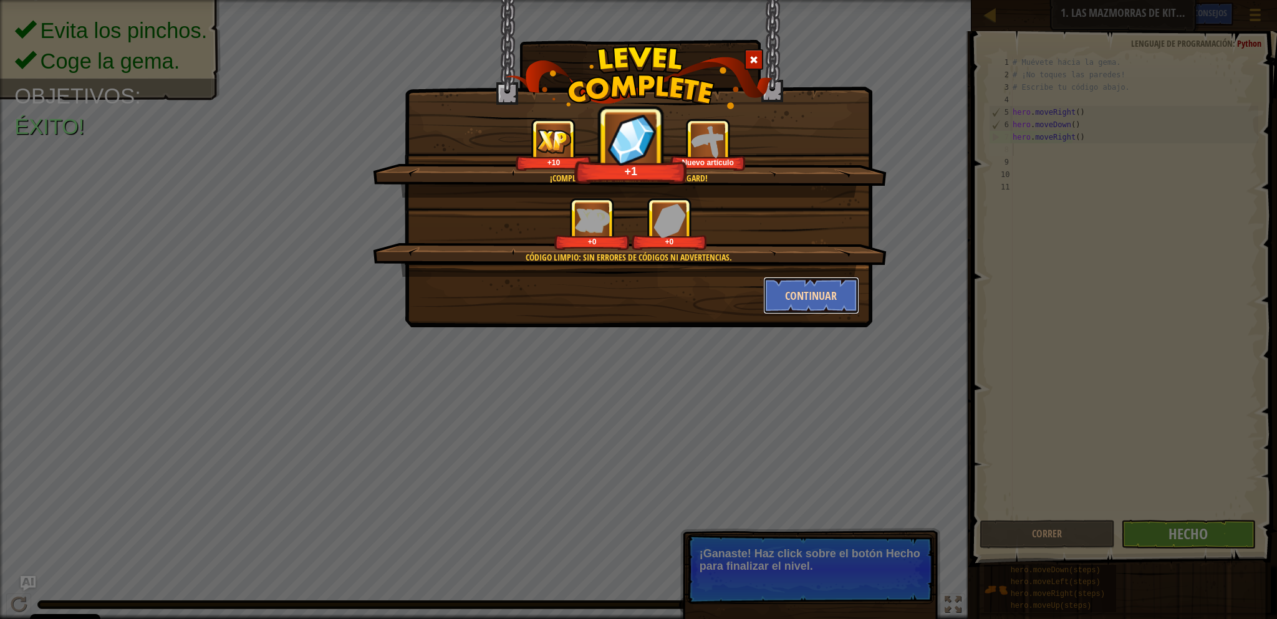
click at [798, 292] on button "Continuar" at bounding box center [811, 295] width 97 height 37
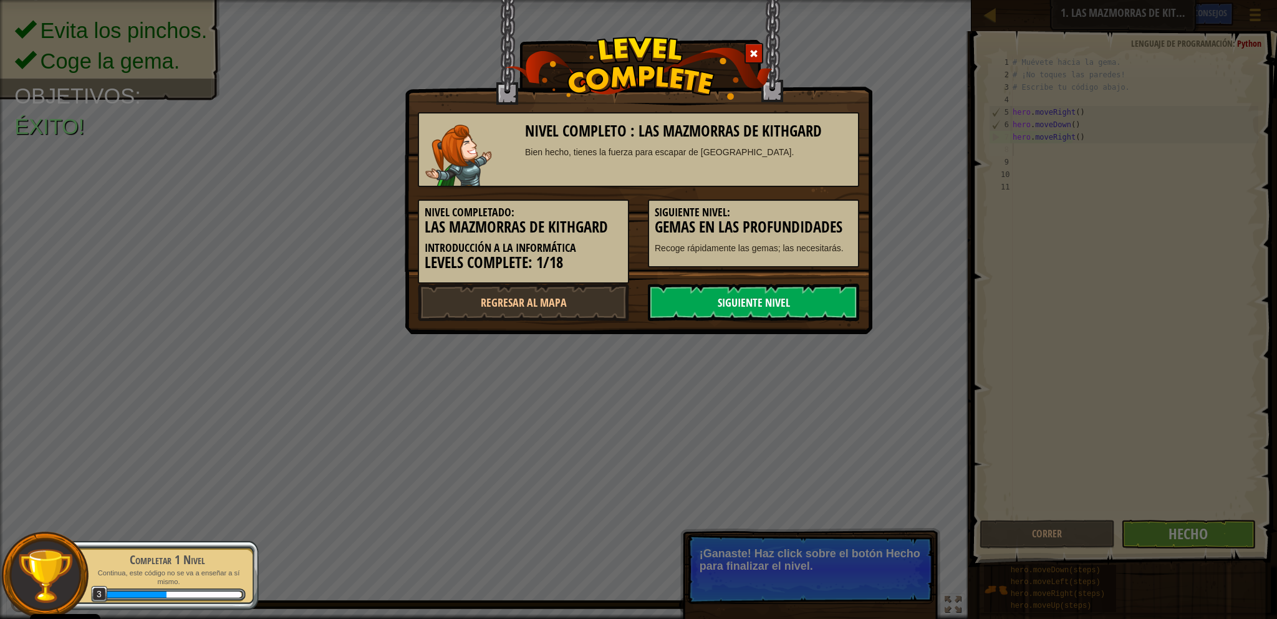
click at [737, 306] on link "Siguiente nivel" at bounding box center [753, 302] width 211 height 37
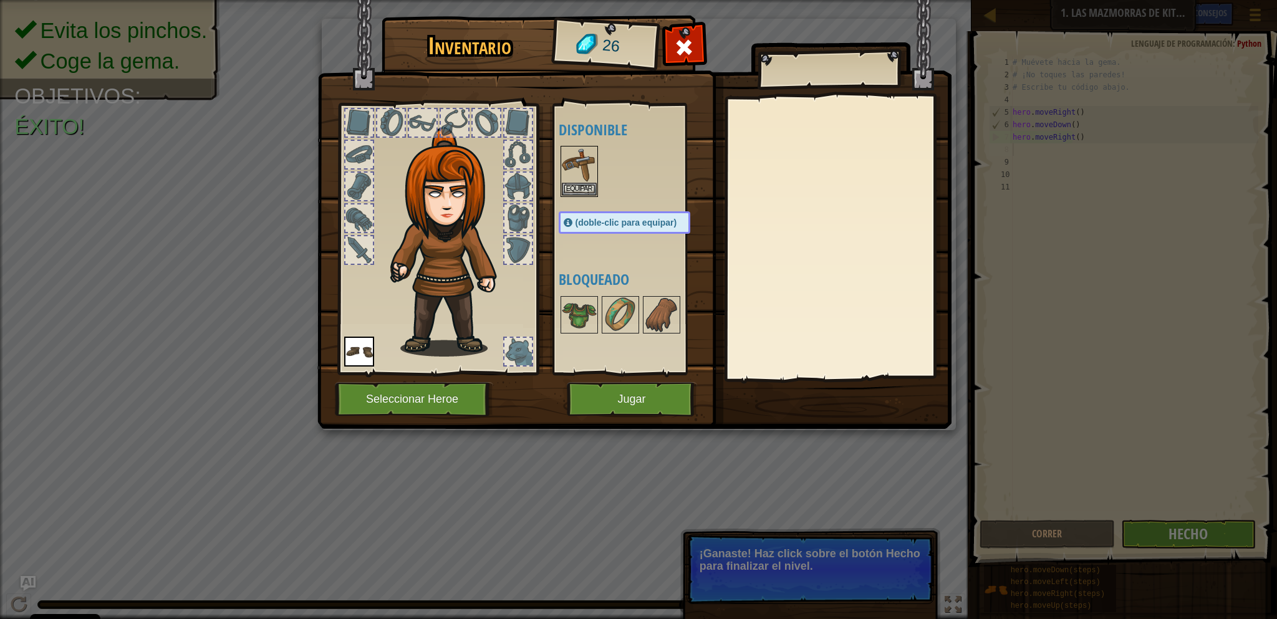
click at [694, 29] on img at bounding box center [634, 202] width 634 height 453
click at [679, 43] on span at bounding box center [684, 47] width 20 height 20
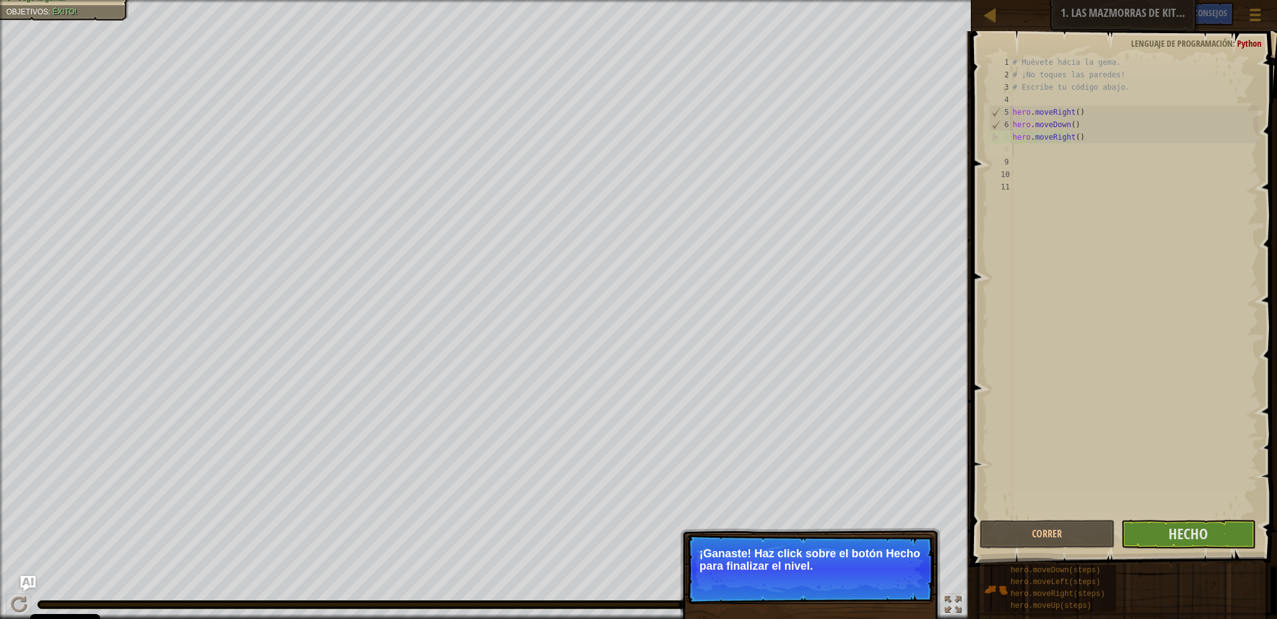
click at [271, 0] on html "Cookie Policy CodeCombat [GEOGRAPHIC_DATA] algunas cookies esenciales y no esen…" at bounding box center [638, 0] width 1277 height 0
click at [1188, 530] on span "Hecho" at bounding box center [1187, 534] width 39 height 20
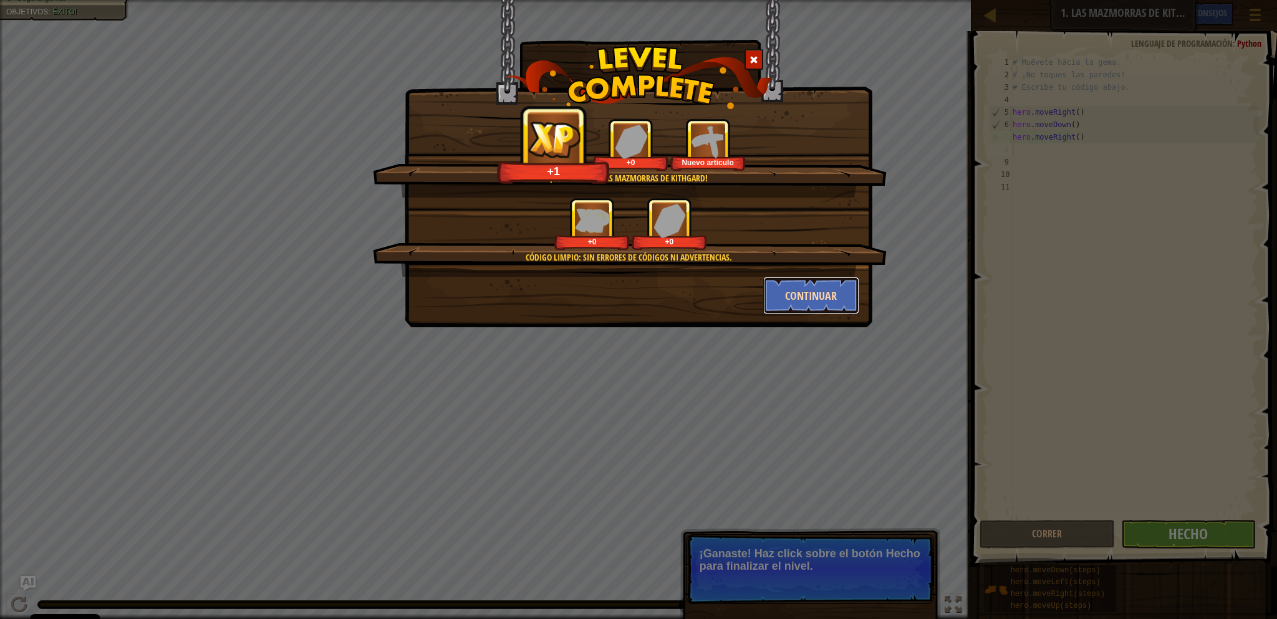
click at [834, 300] on button "Continuar" at bounding box center [811, 295] width 97 height 37
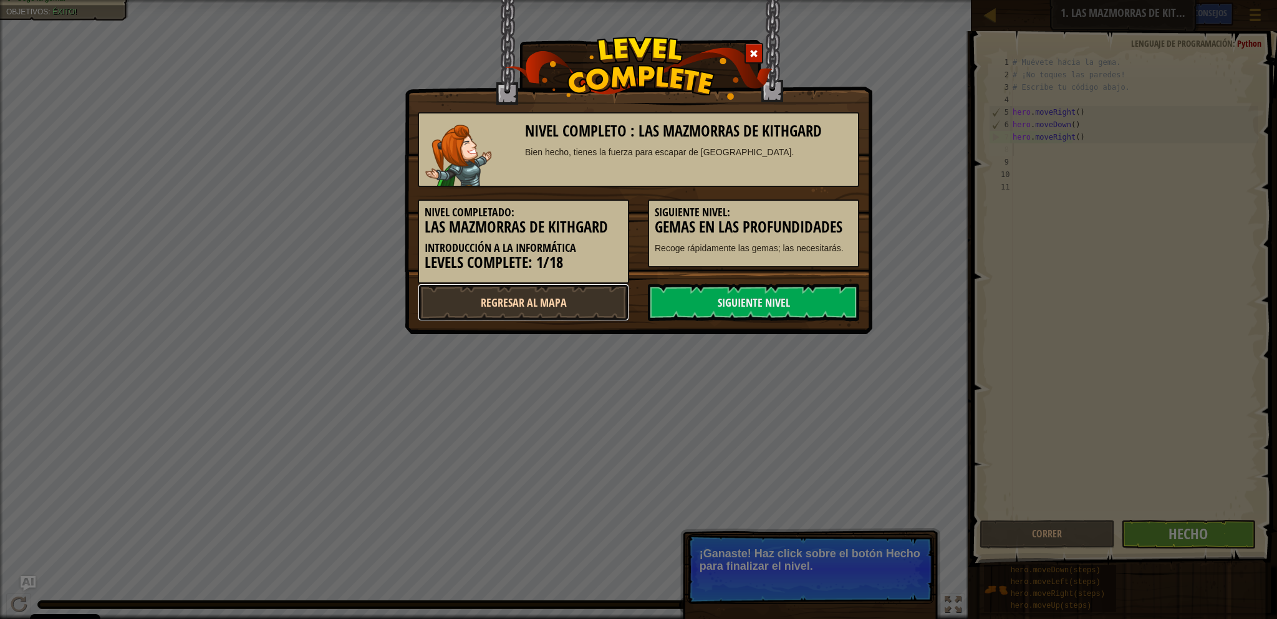
click at [537, 309] on link "Regresar al mapa" at bounding box center [523, 302] width 211 height 37
select select "es-ES"
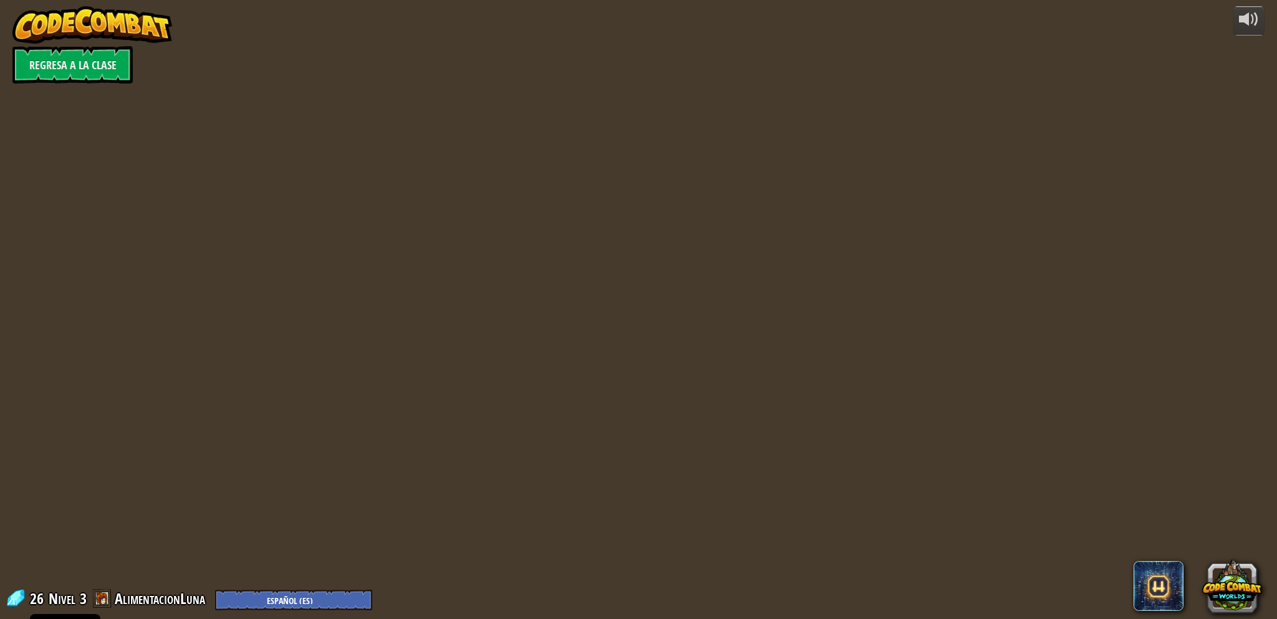
select select "es-ES"
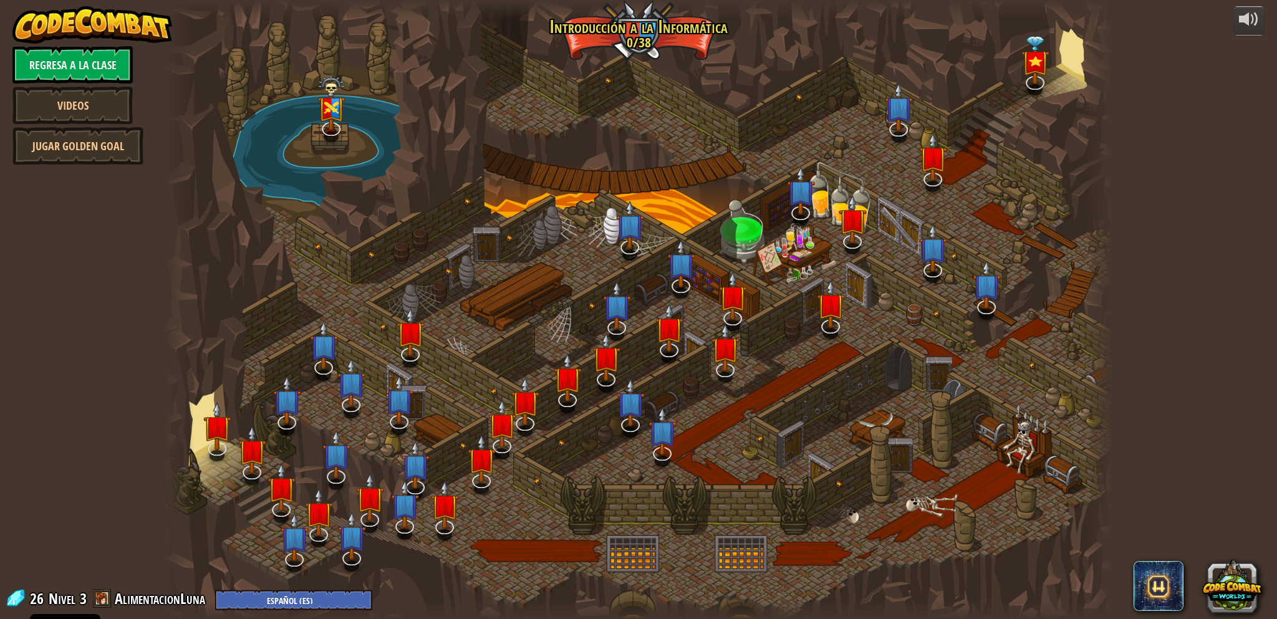
select select "es-ES"
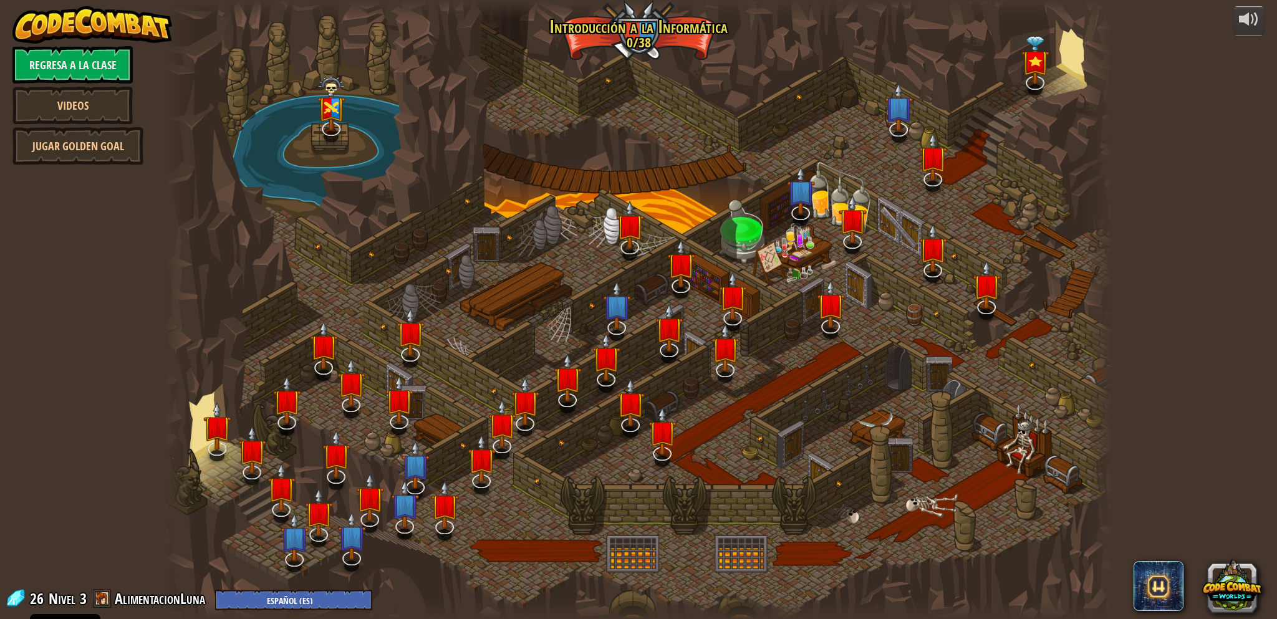
select select "es-ES"
click at [128, 597] on link "AlimentacionLuna" at bounding box center [162, 598] width 94 height 20
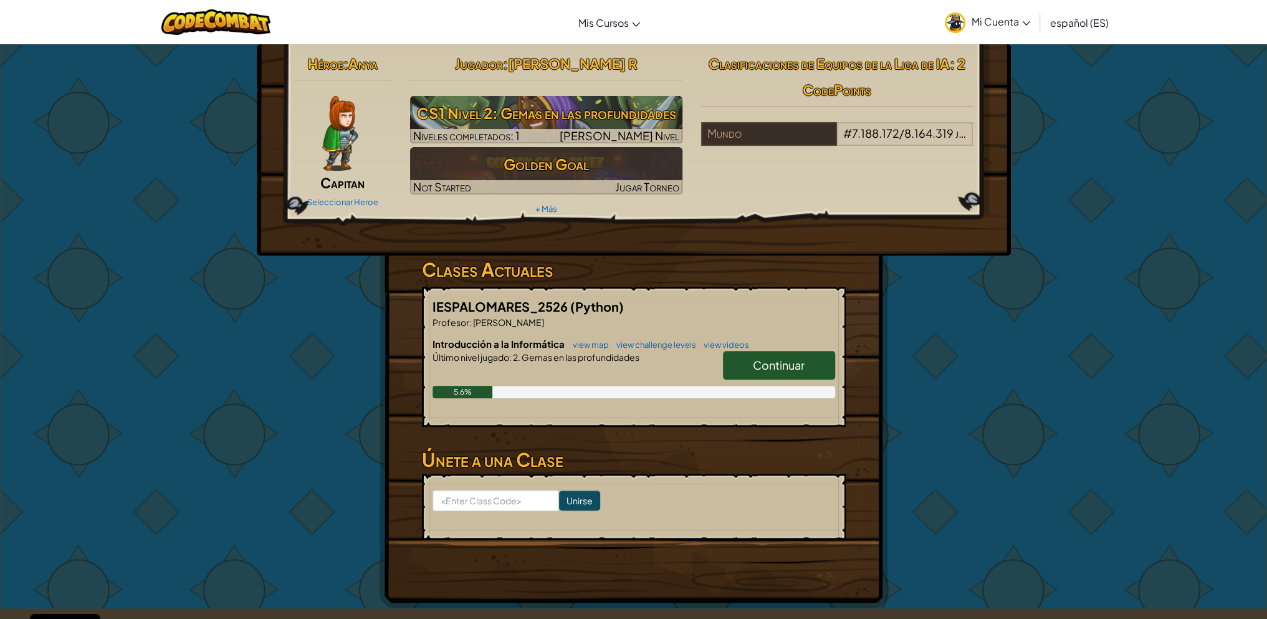
click at [967, 35] on link "Mi Cuenta" at bounding box center [988, 21] width 98 height 39
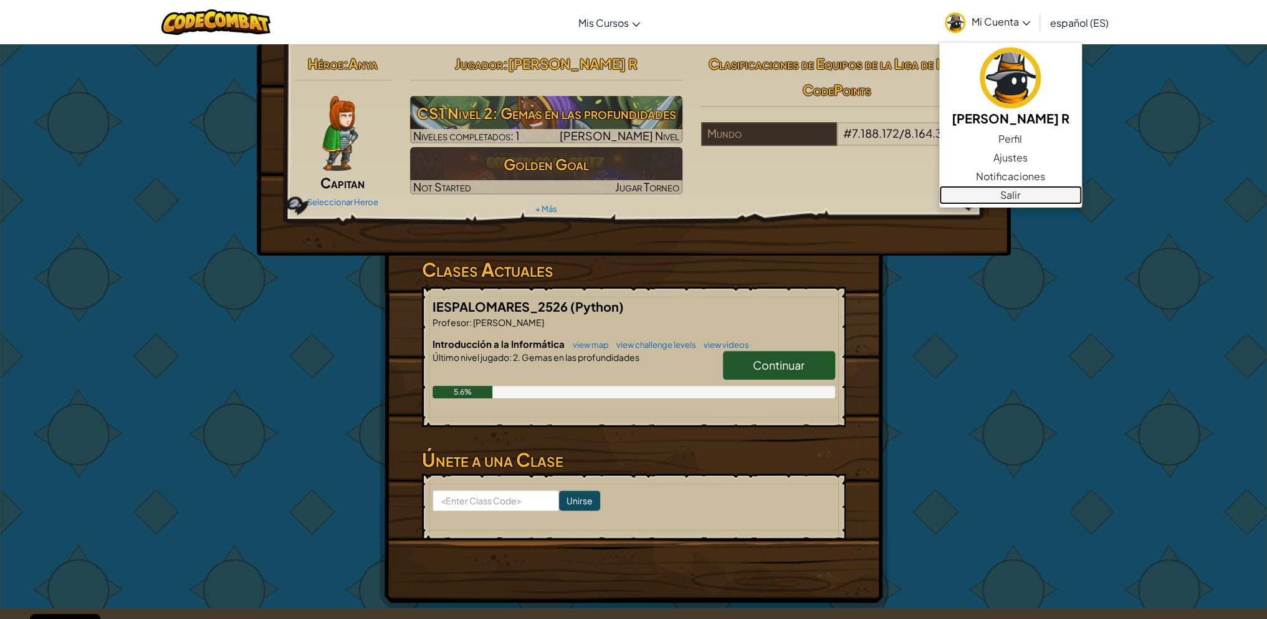
click at [972, 193] on link "Salir" at bounding box center [1010, 195] width 143 height 19
